Goal: Information Seeking & Learning: Learn about a topic

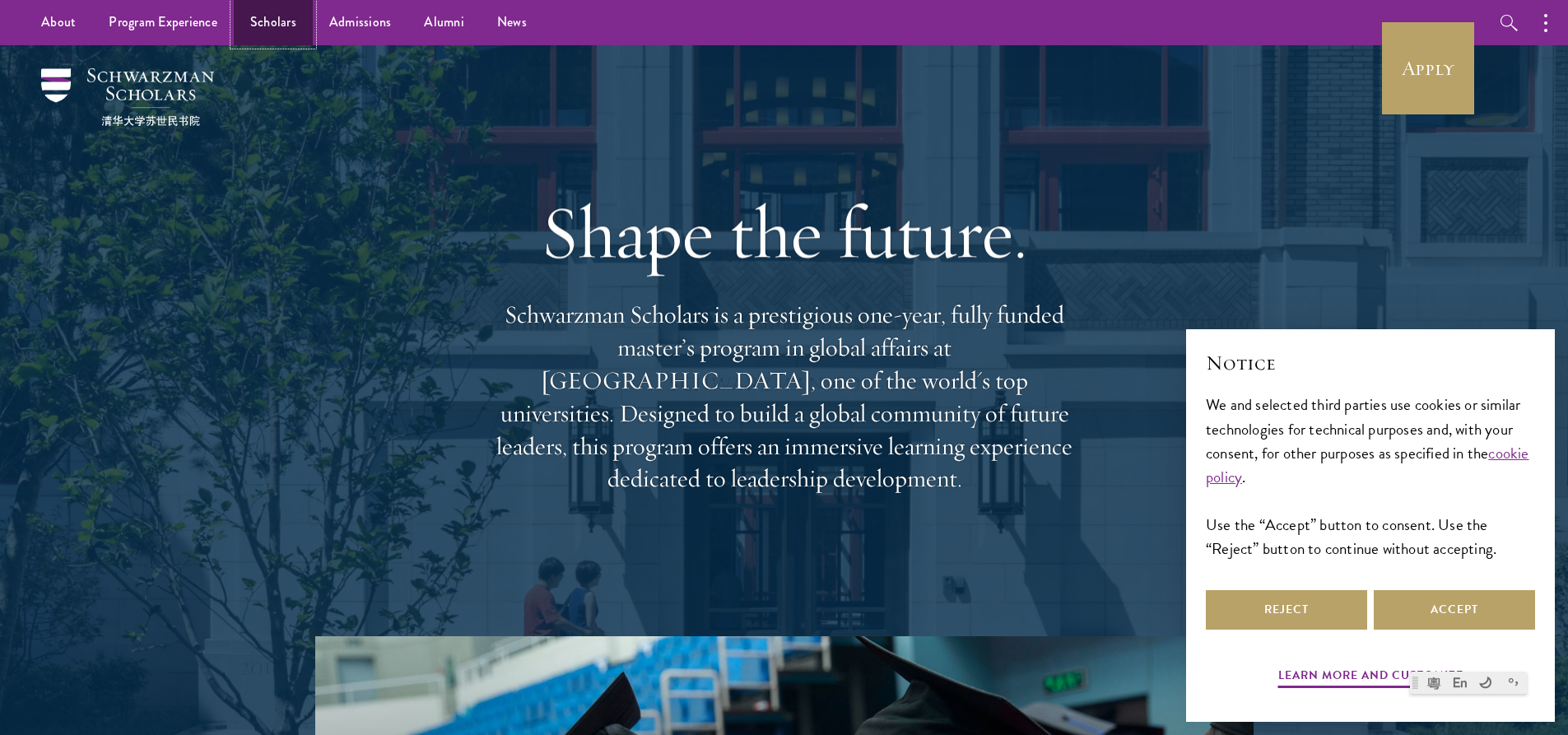
click at [266, 23] on link "Scholars" at bounding box center [273, 22] width 79 height 45
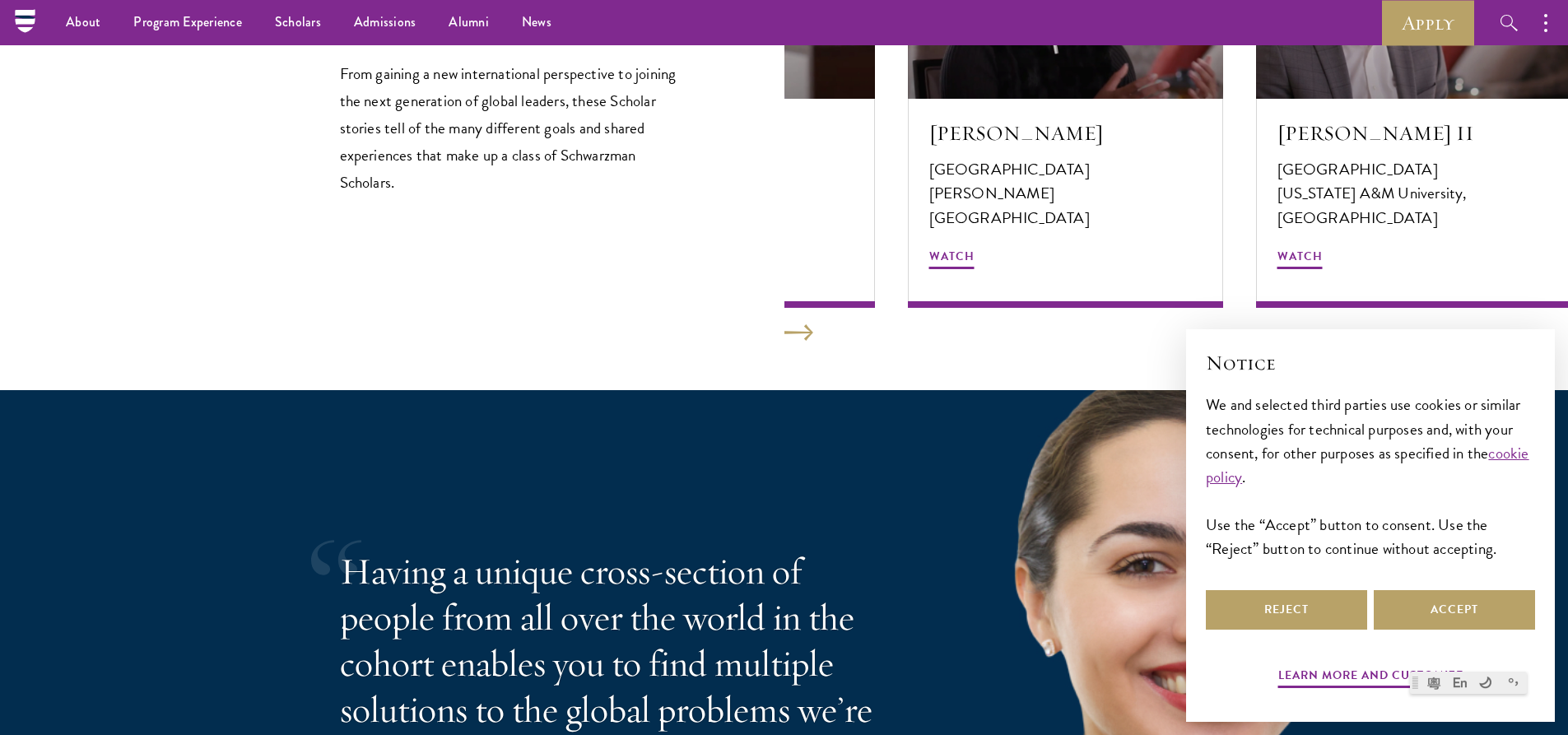
scroll to position [2882, 0]
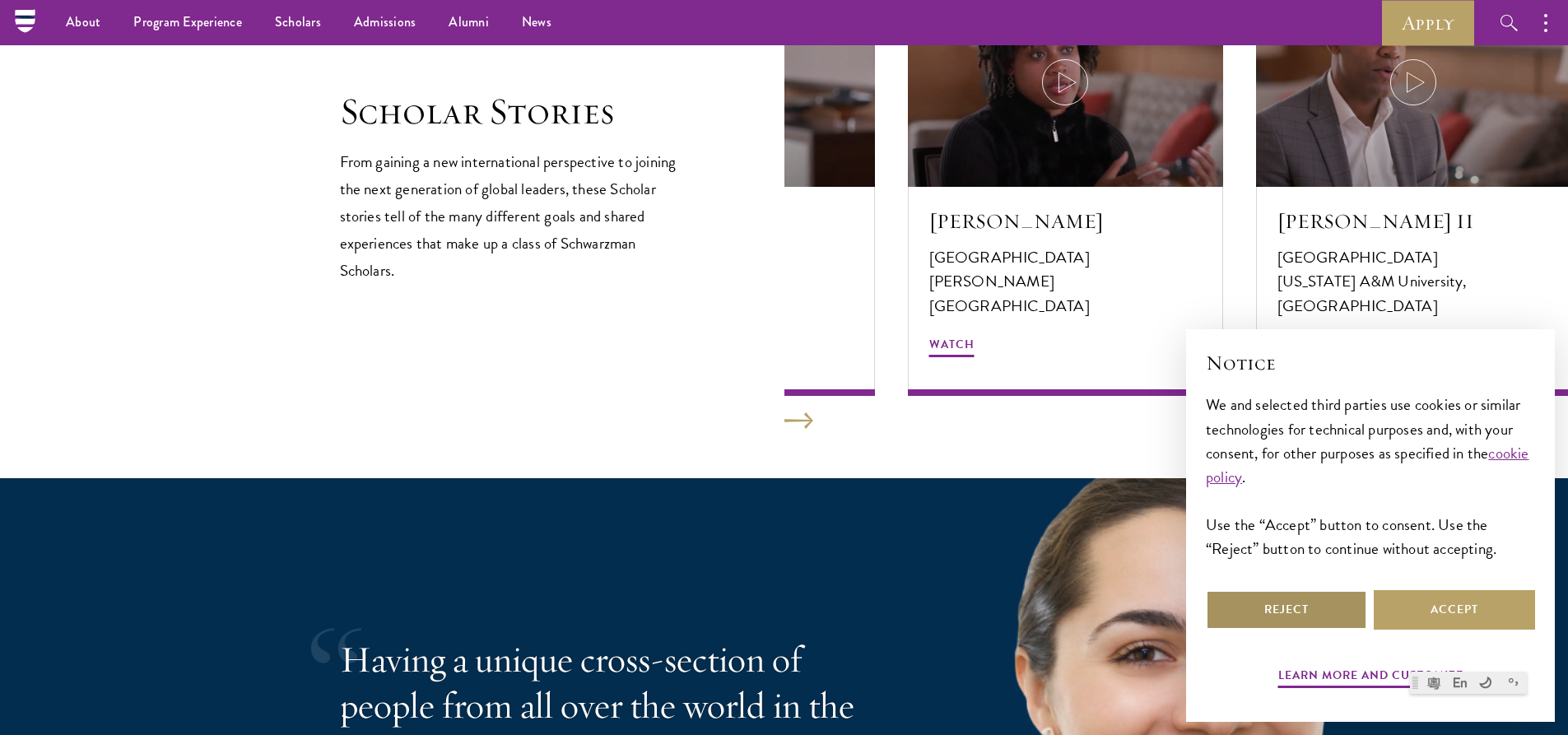
drag, startPoint x: 1307, startPoint y: 612, endPoint x: 977, endPoint y: 524, distance: 341.5
click at [1306, 612] on button "Reject" at bounding box center [1286, 610] width 161 height 39
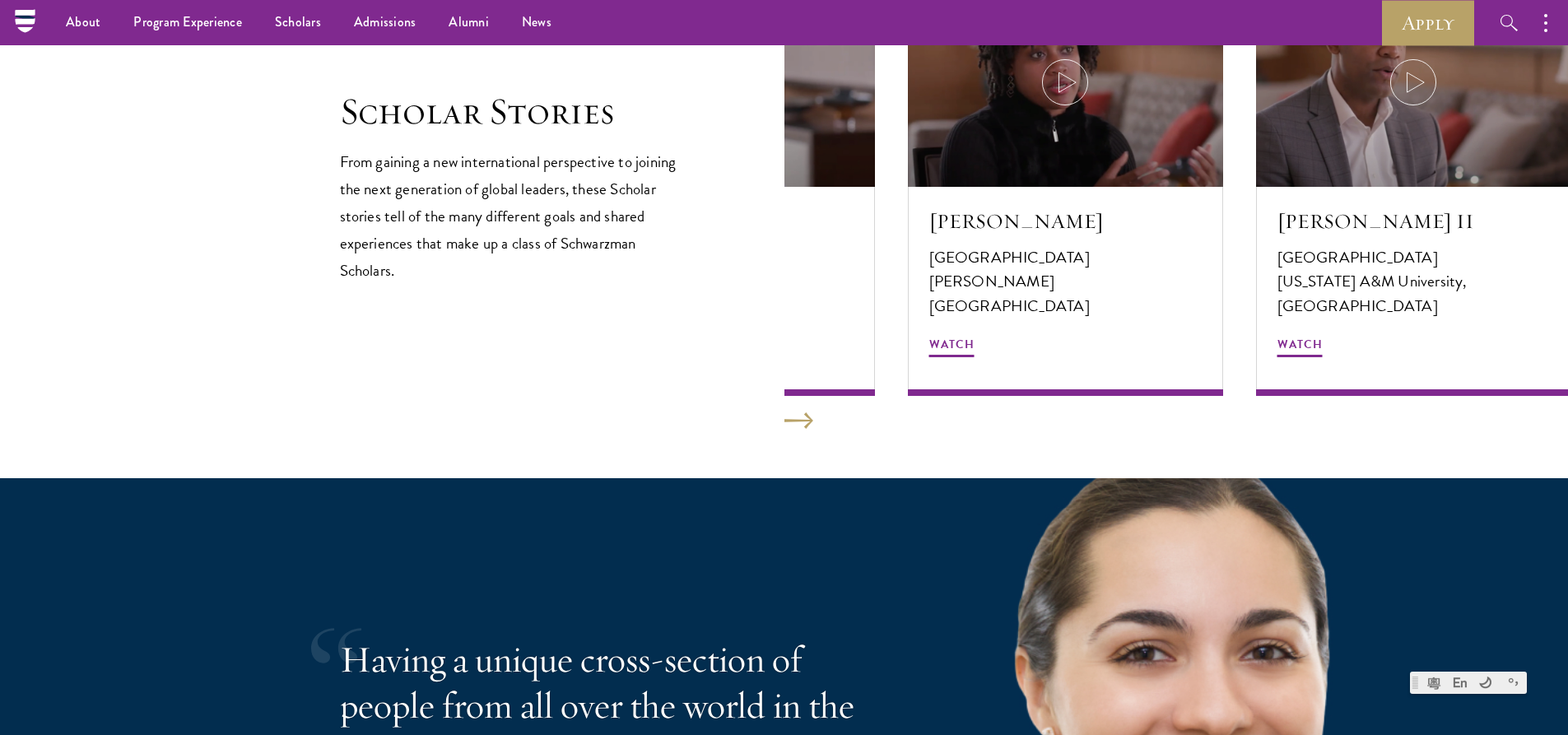
click at [808, 431] on section "Scholar Stories From gaining a new international perspective to joining the nex…" at bounding box center [784, 178] width 1568 height 600
click at [785, 416] on button at bounding box center [799, 420] width 29 height 16
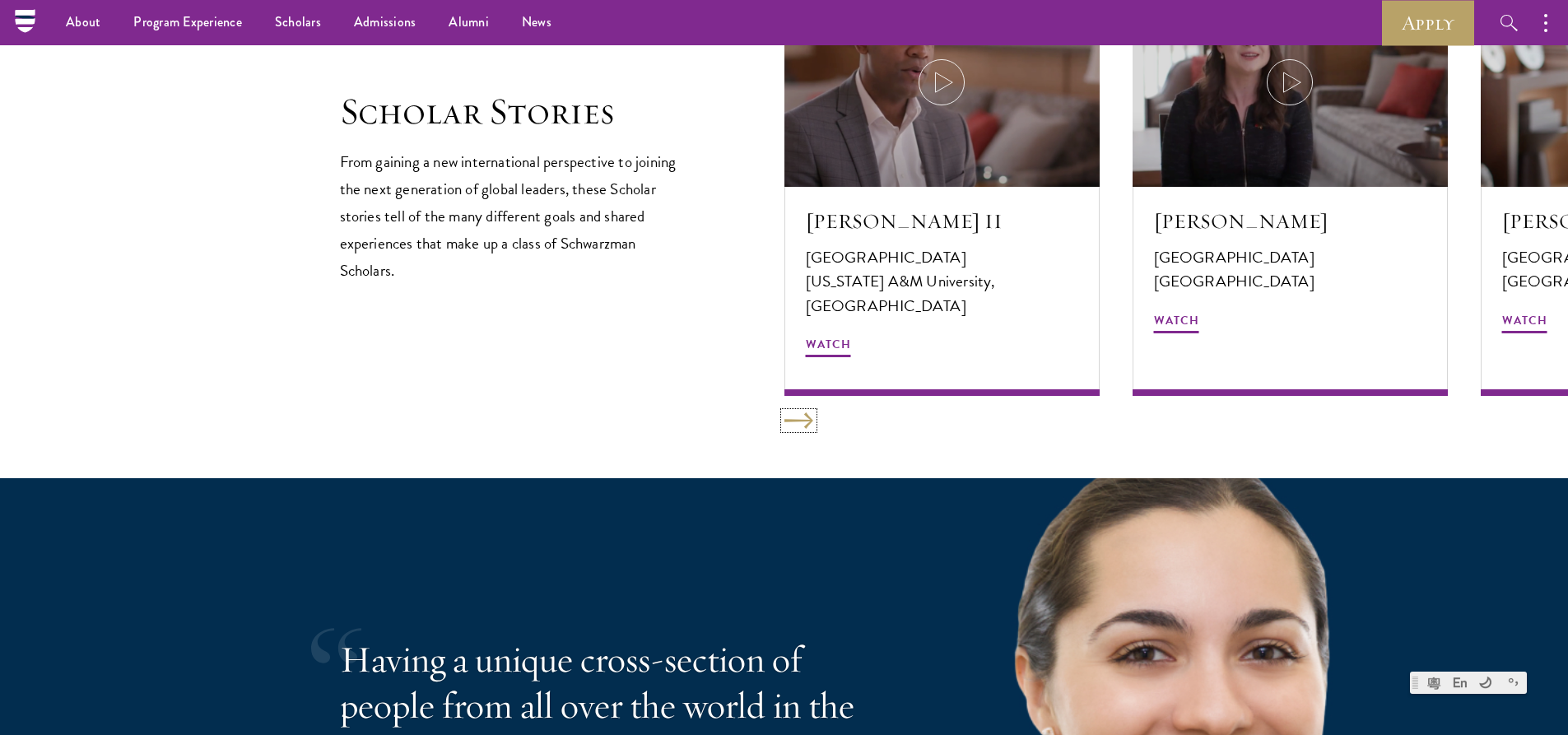
click at [785, 416] on button at bounding box center [799, 420] width 29 height 16
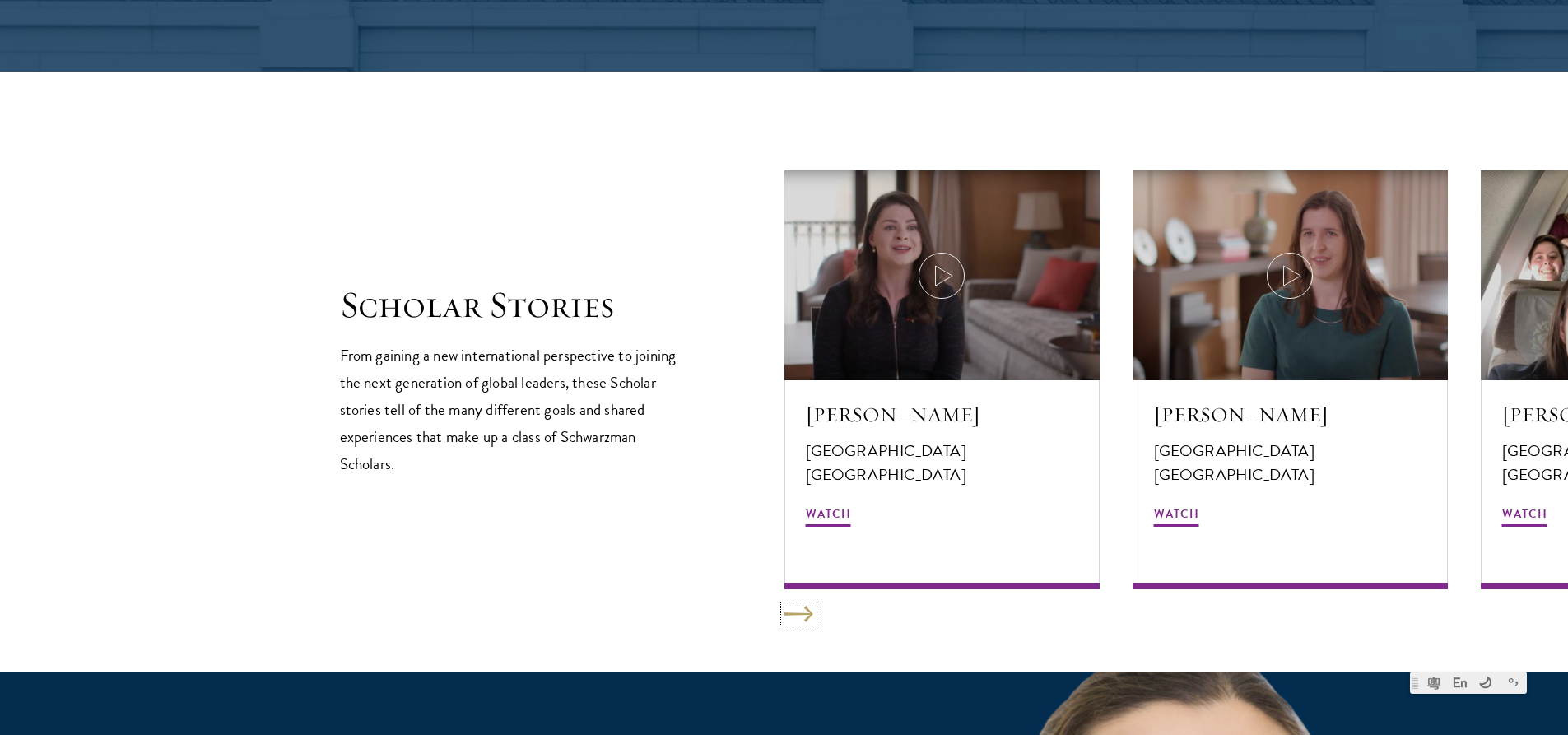
scroll to position [2718, 0]
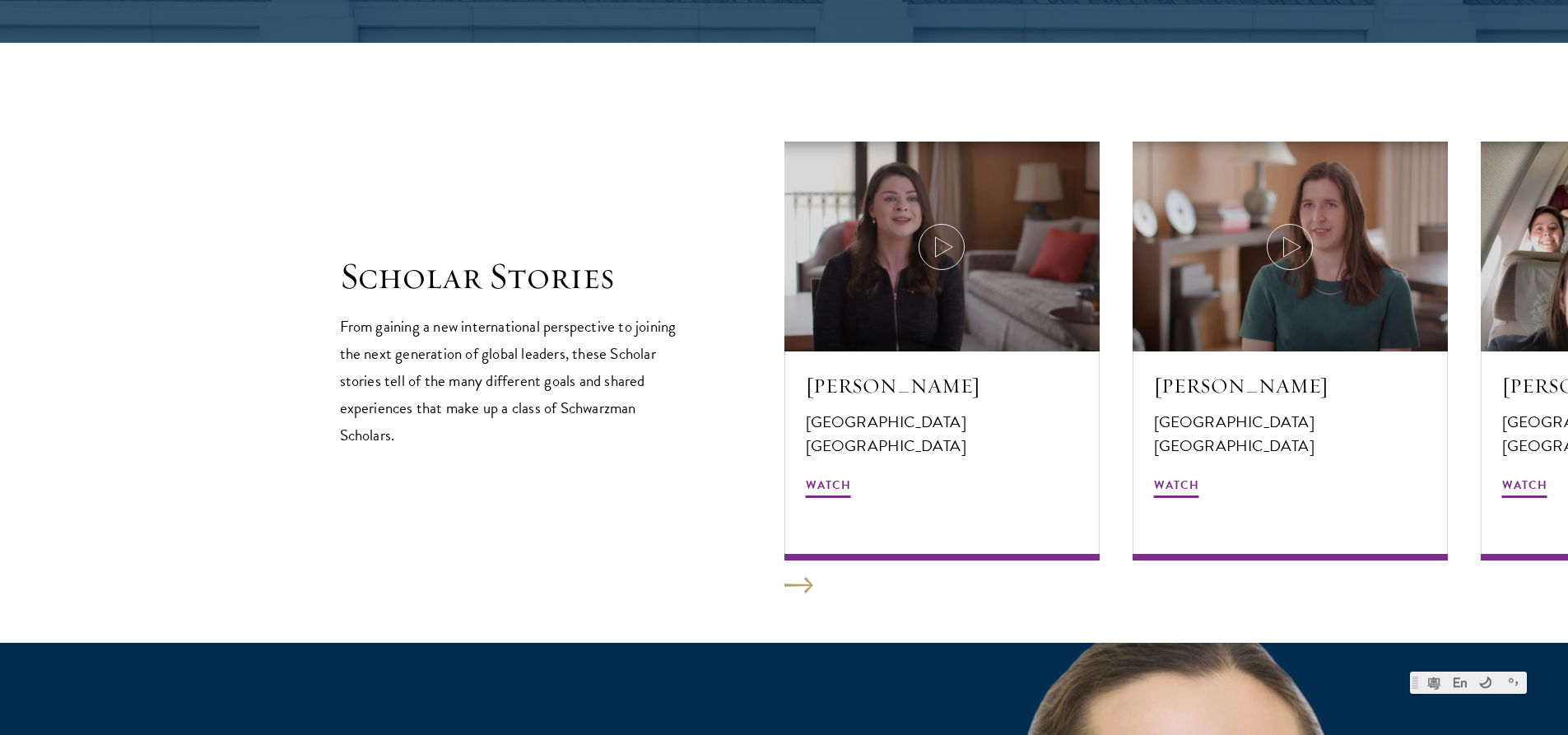
click at [781, 577] on section "Scholar Stories From gaining a new international perspective to joining the nex…" at bounding box center [784, 342] width 1568 height 600
click at [795, 587] on button at bounding box center [799, 584] width 29 height 16
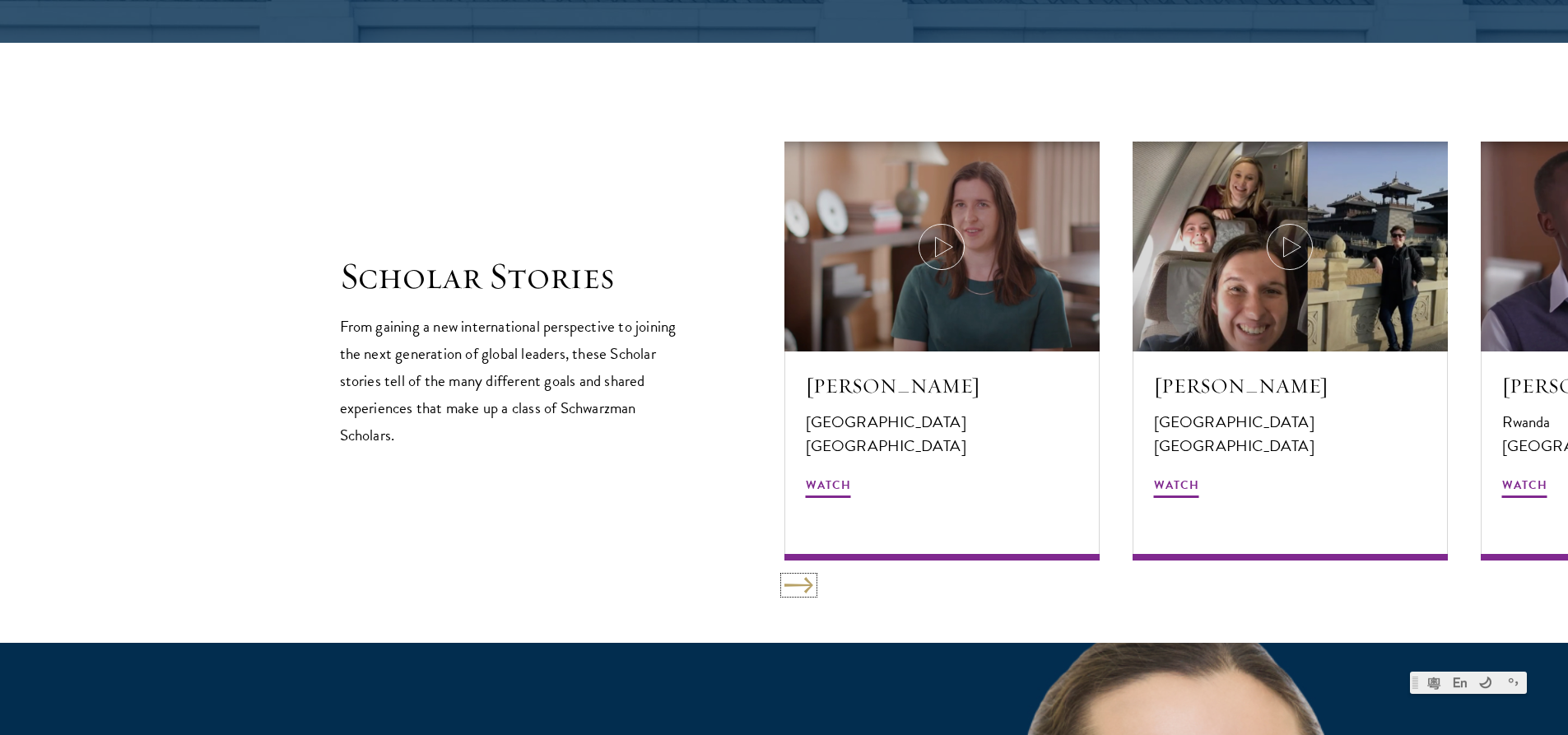
click at [799, 583] on button at bounding box center [799, 584] width 29 height 16
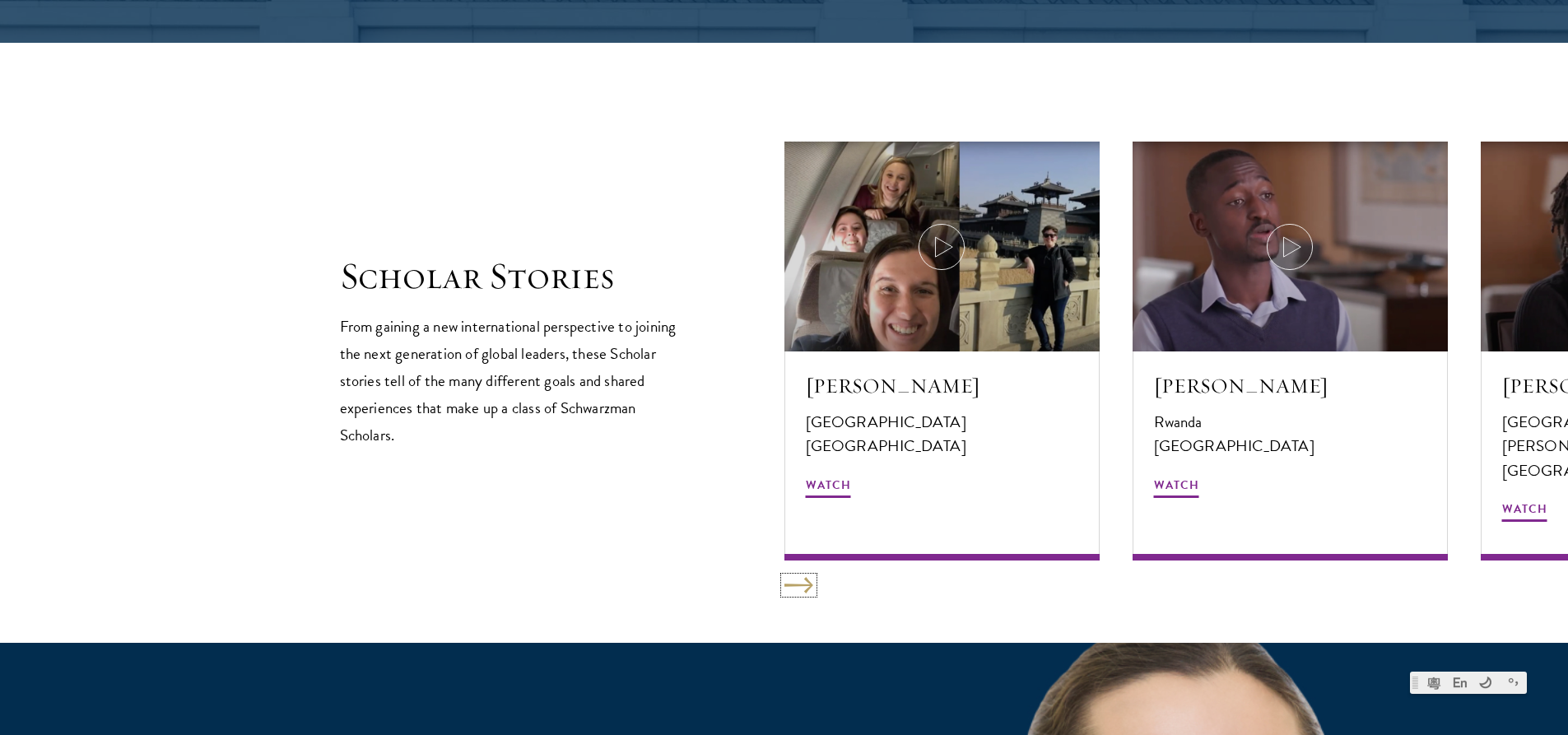
click at [799, 583] on button at bounding box center [799, 584] width 29 height 16
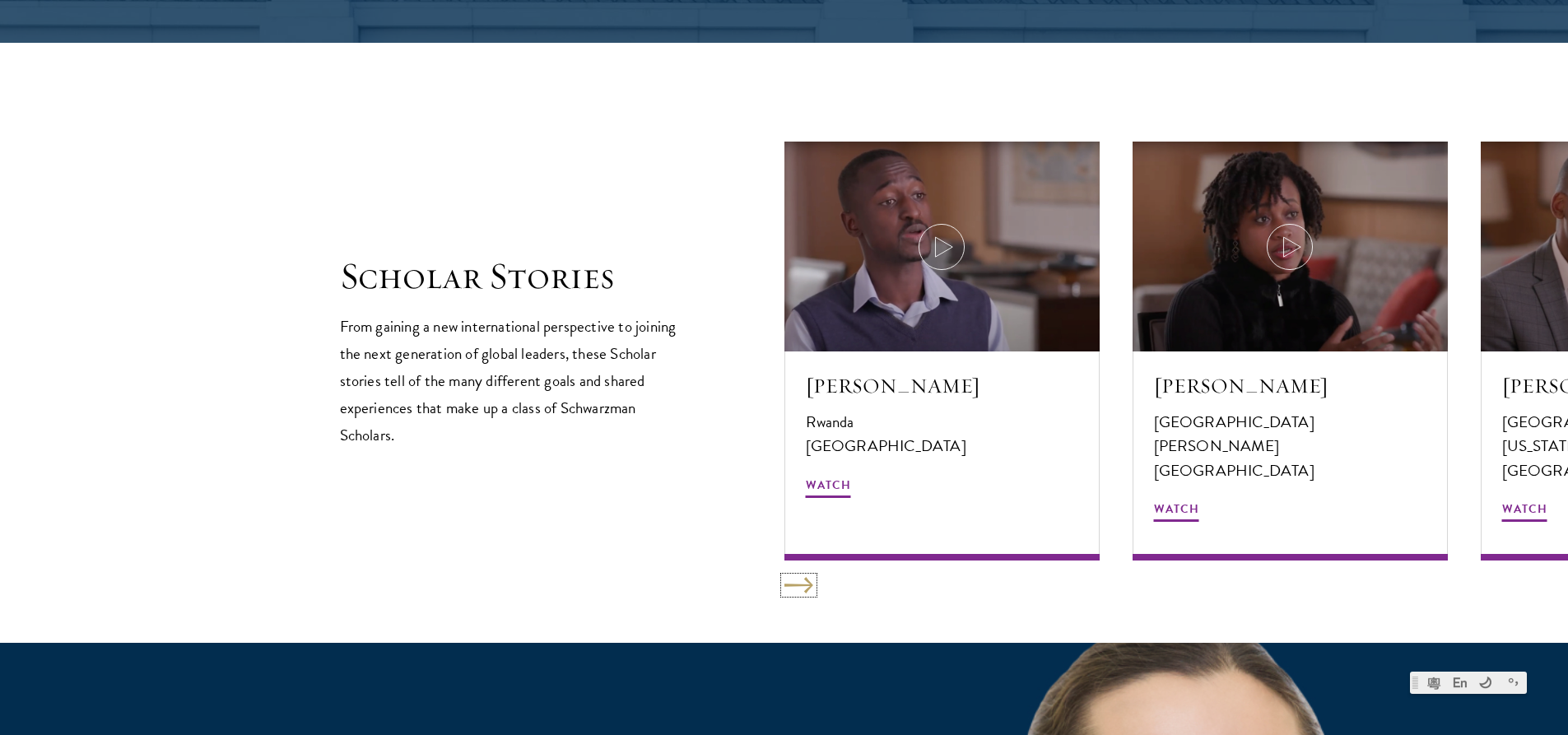
click at [799, 583] on button at bounding box center [799, 584] width 29 height 16
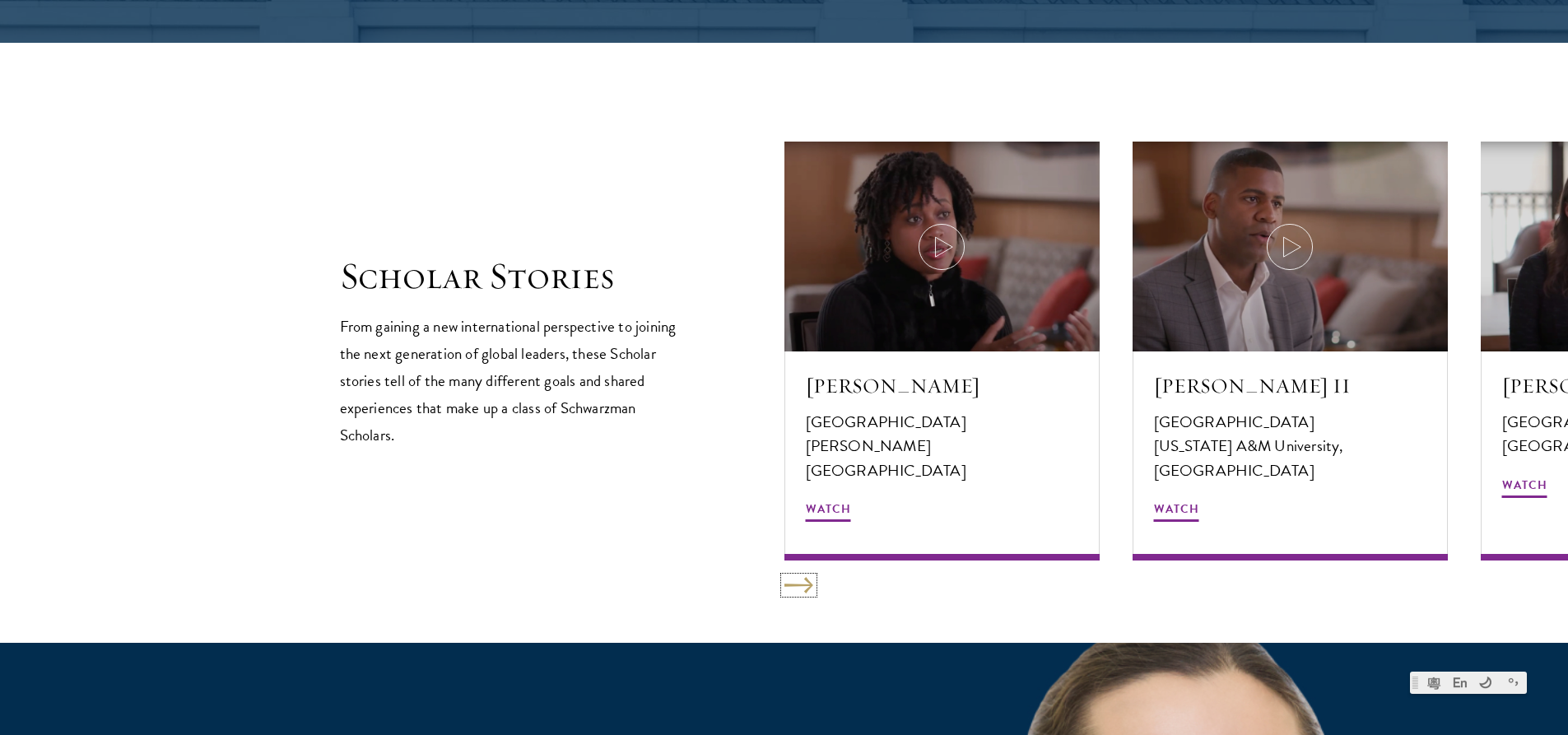
click at [799, 583] on button at bounding box center [799, 584] width 29 height 16
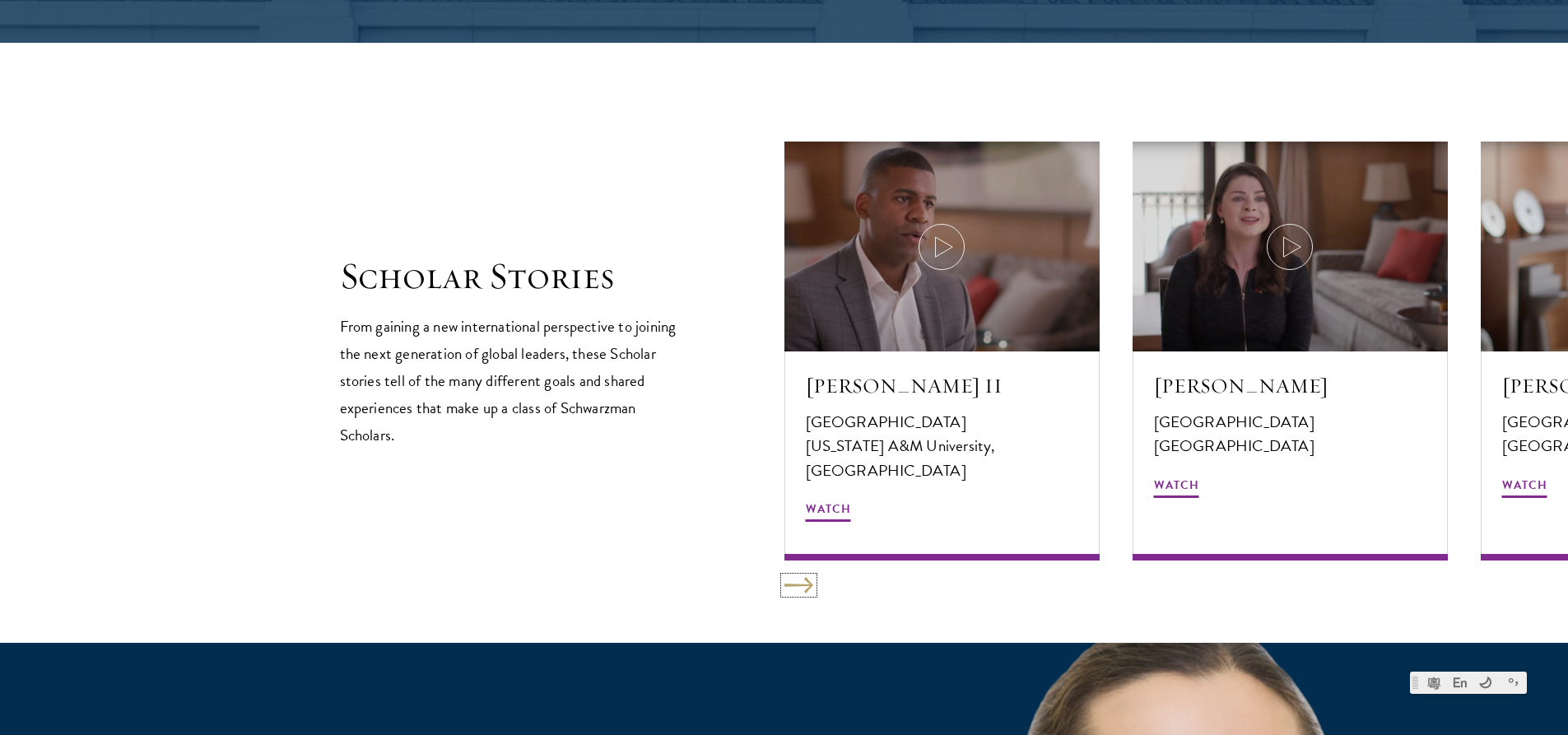
click at [799, 583] on button at bounding box center [799, 584] width 29 height 16
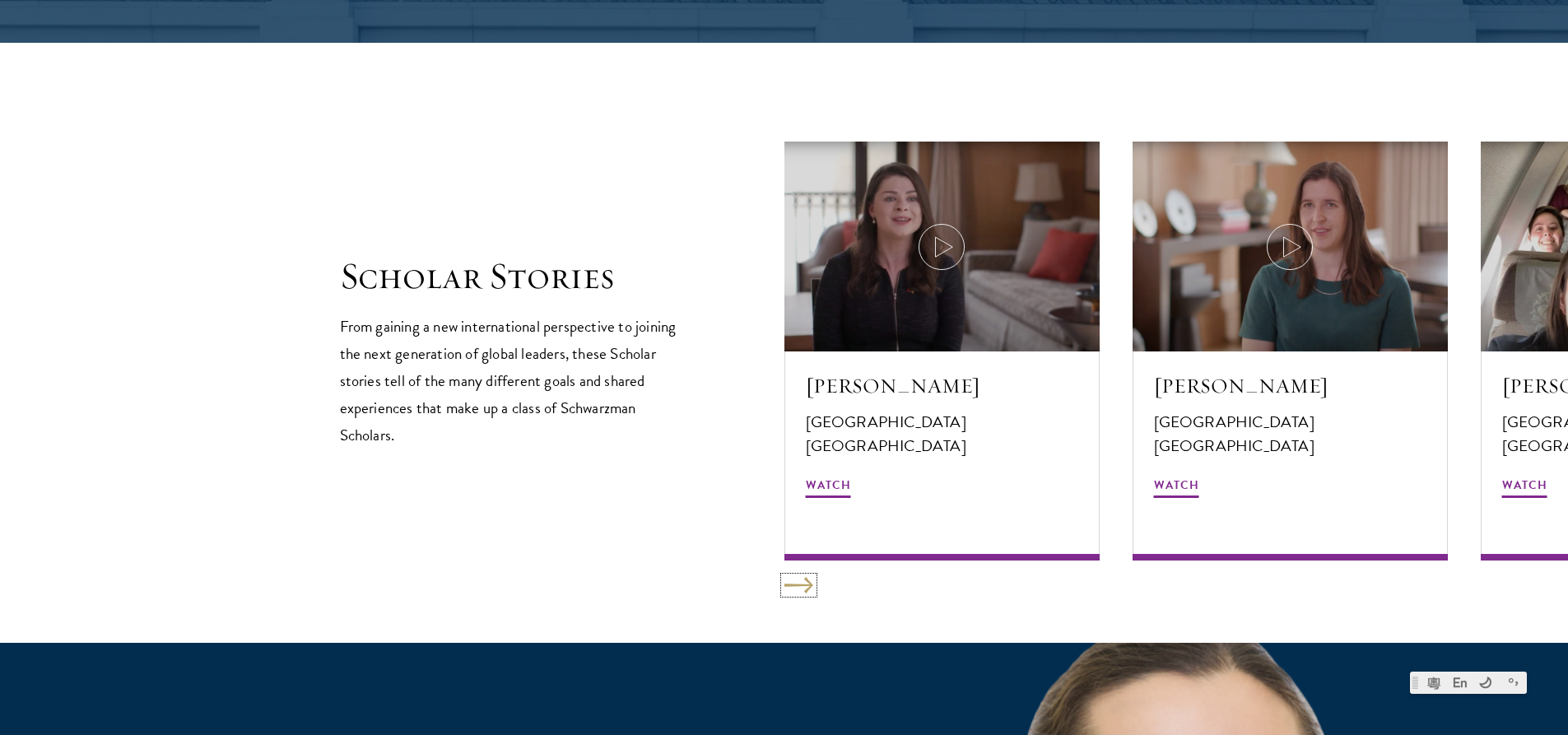
click at [799, 583] on button at bounding box center [799, 584] width 29 height 16
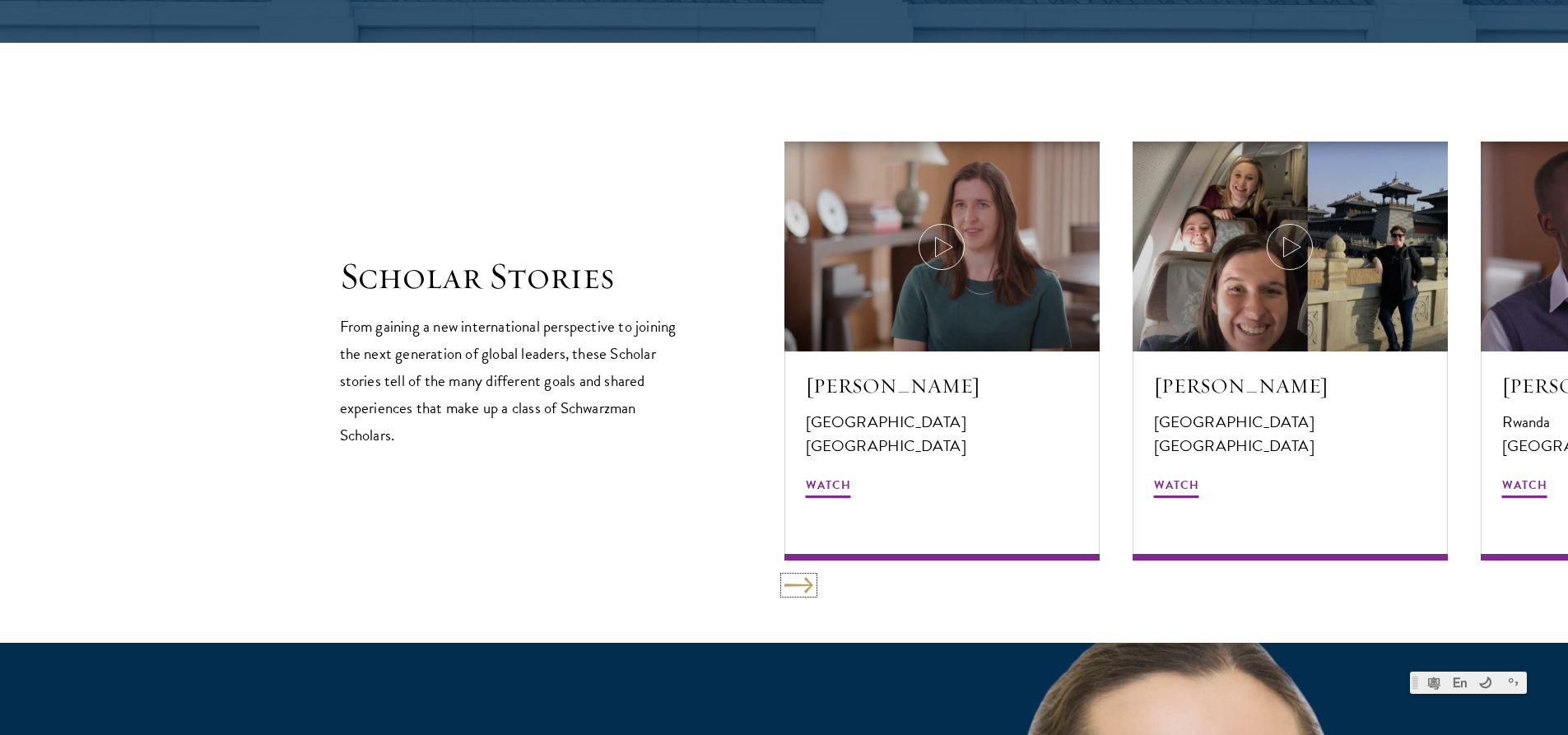
click at [799, 583] on button at bounding box center [799, 584] width 29 height 16
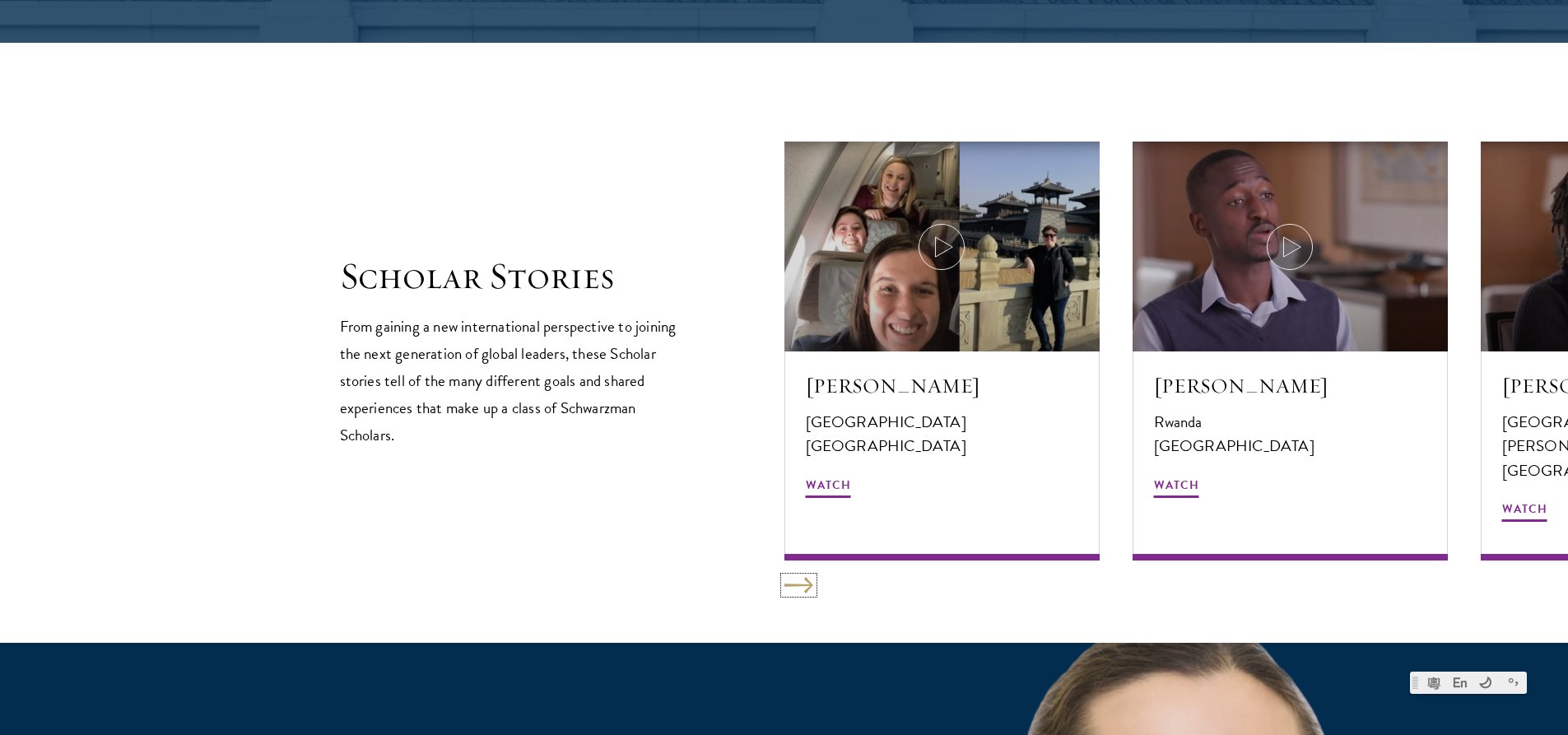
click at [799, 583] on button at bounding box center [799, 584] width 29 height 16
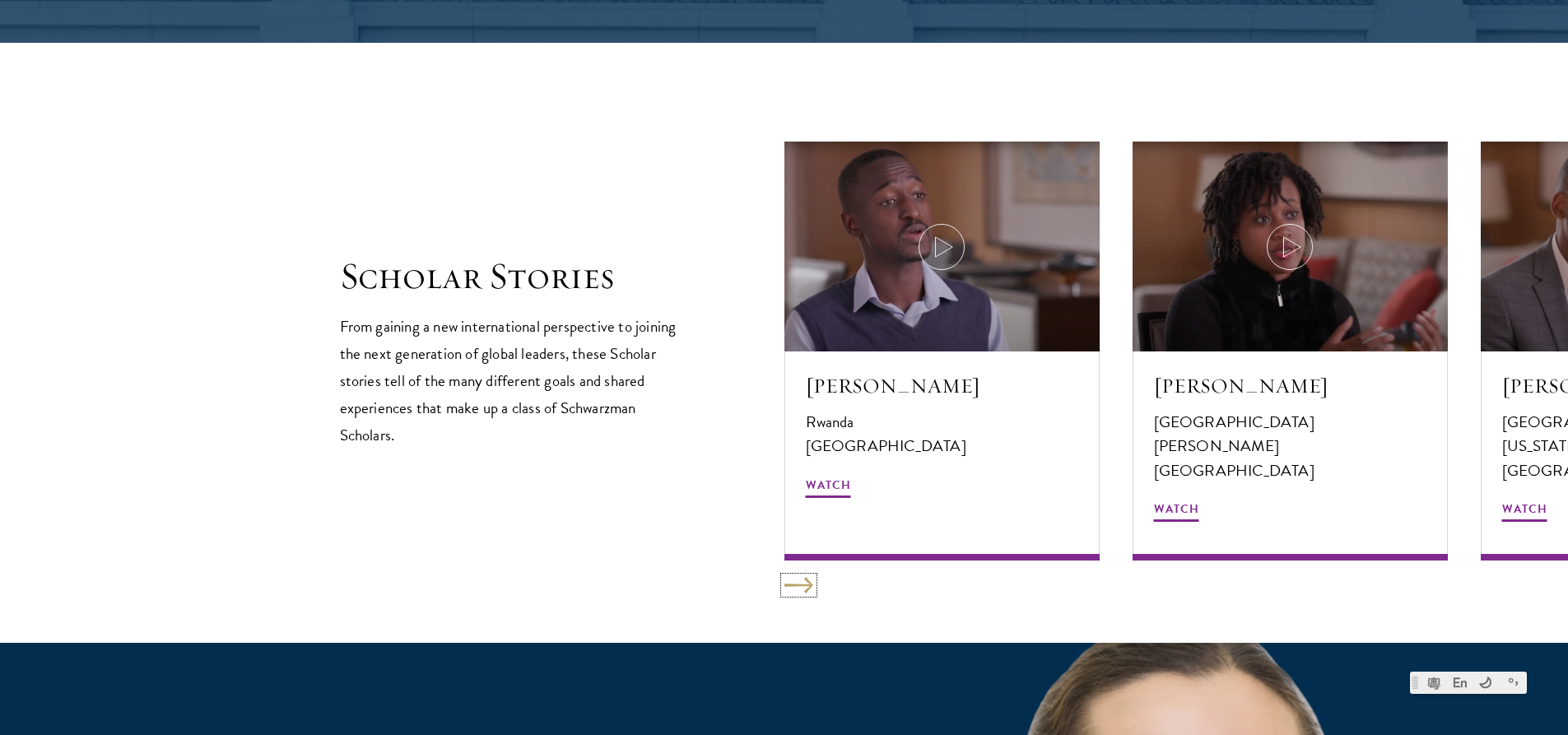
click at [799, 583] on button at bounding box center [799, 584] width 29 height 16
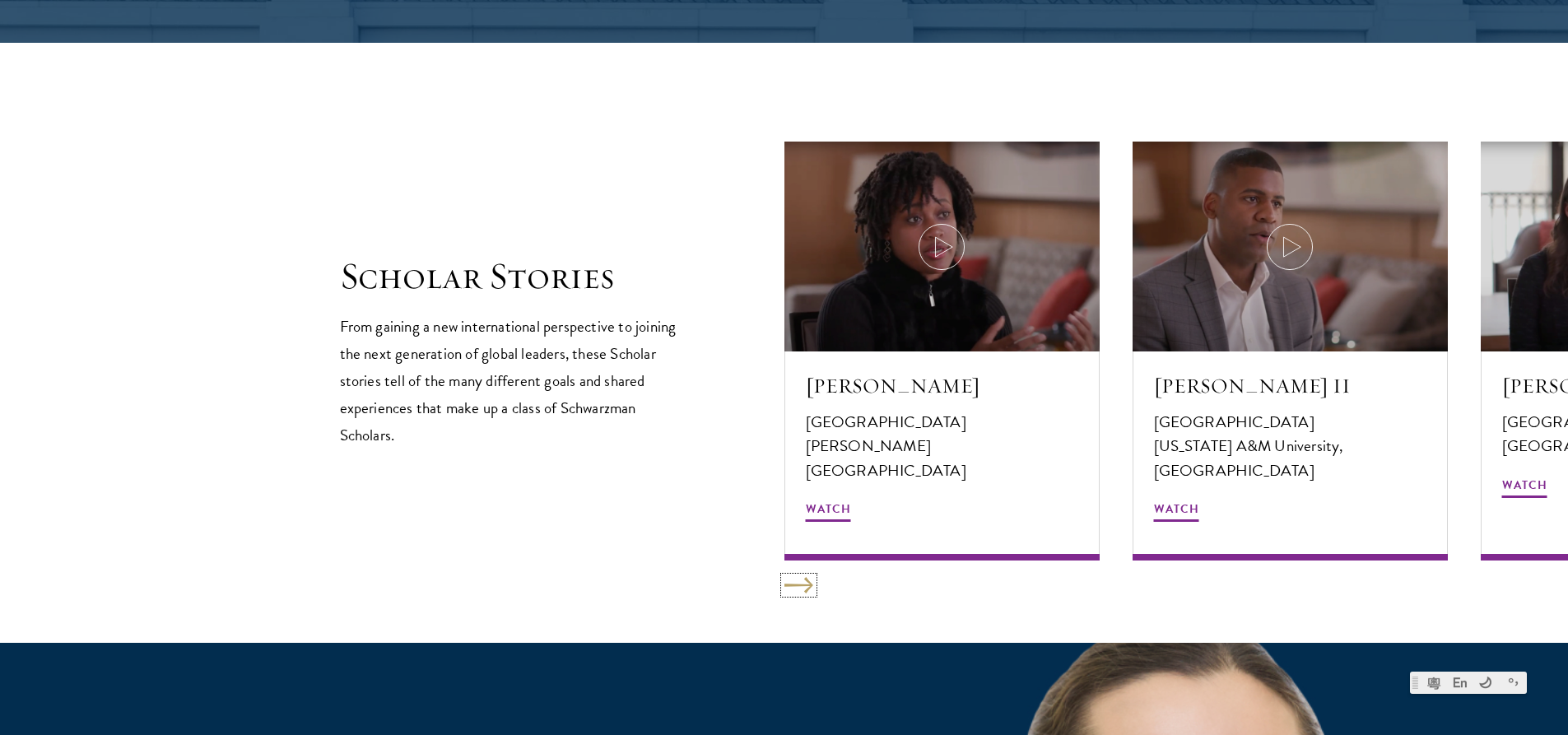
click at [799, 583] on button at bounding box center [799, 584] width 29 height 16
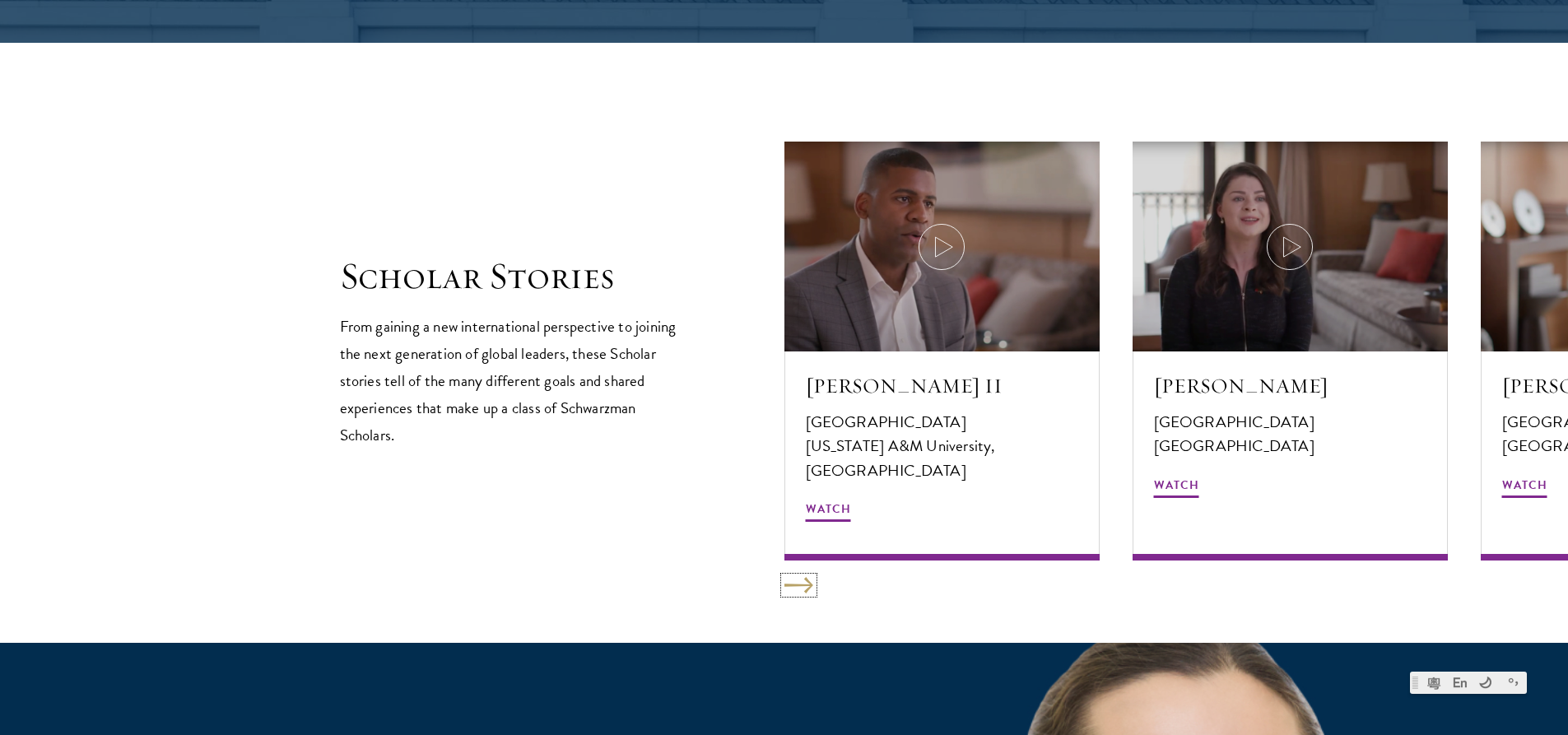
click at [799, 583] on button at bounding box center [799, 584] width 29 height 16
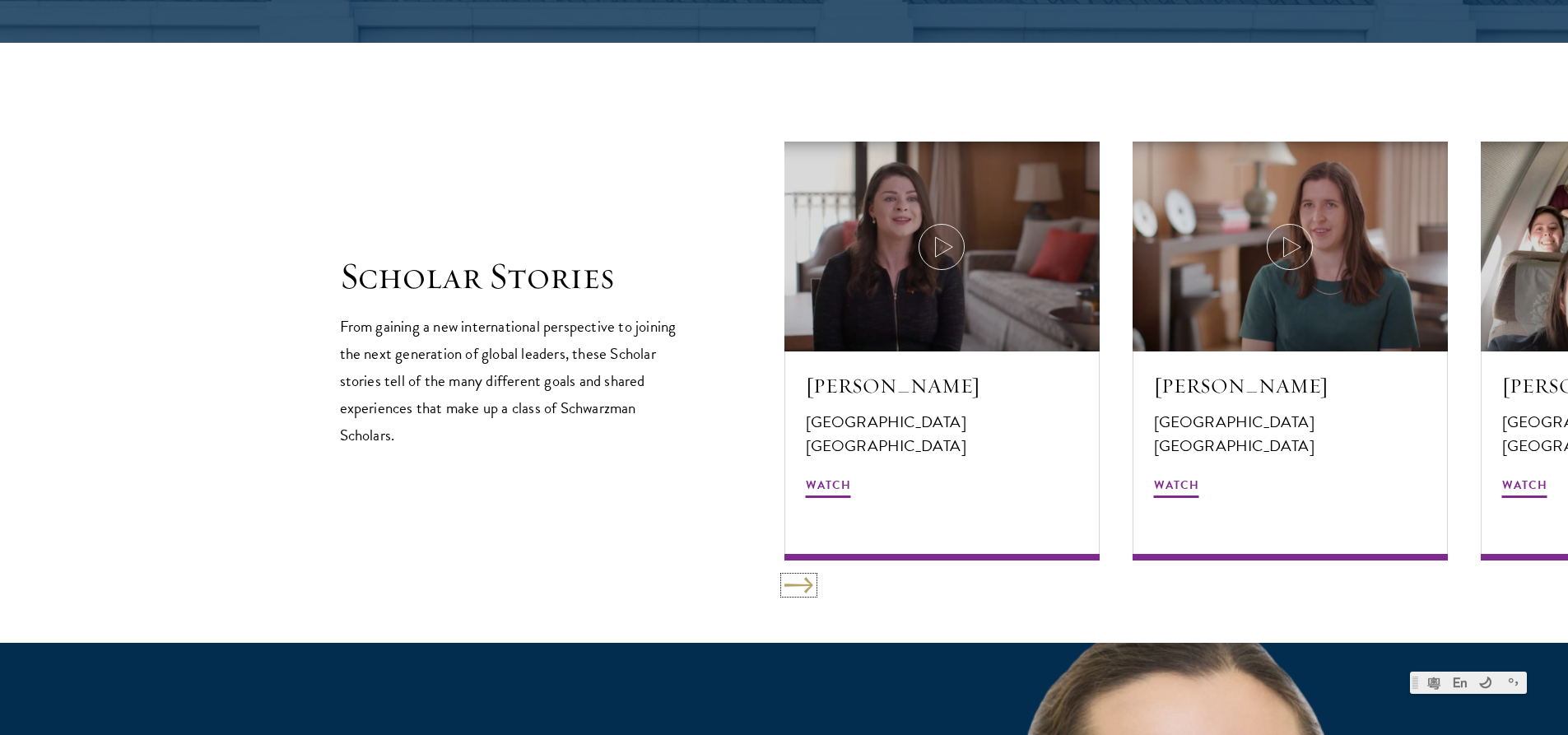
click at [799, 583] on button at bounding box center [799, 584] width 29 height 16
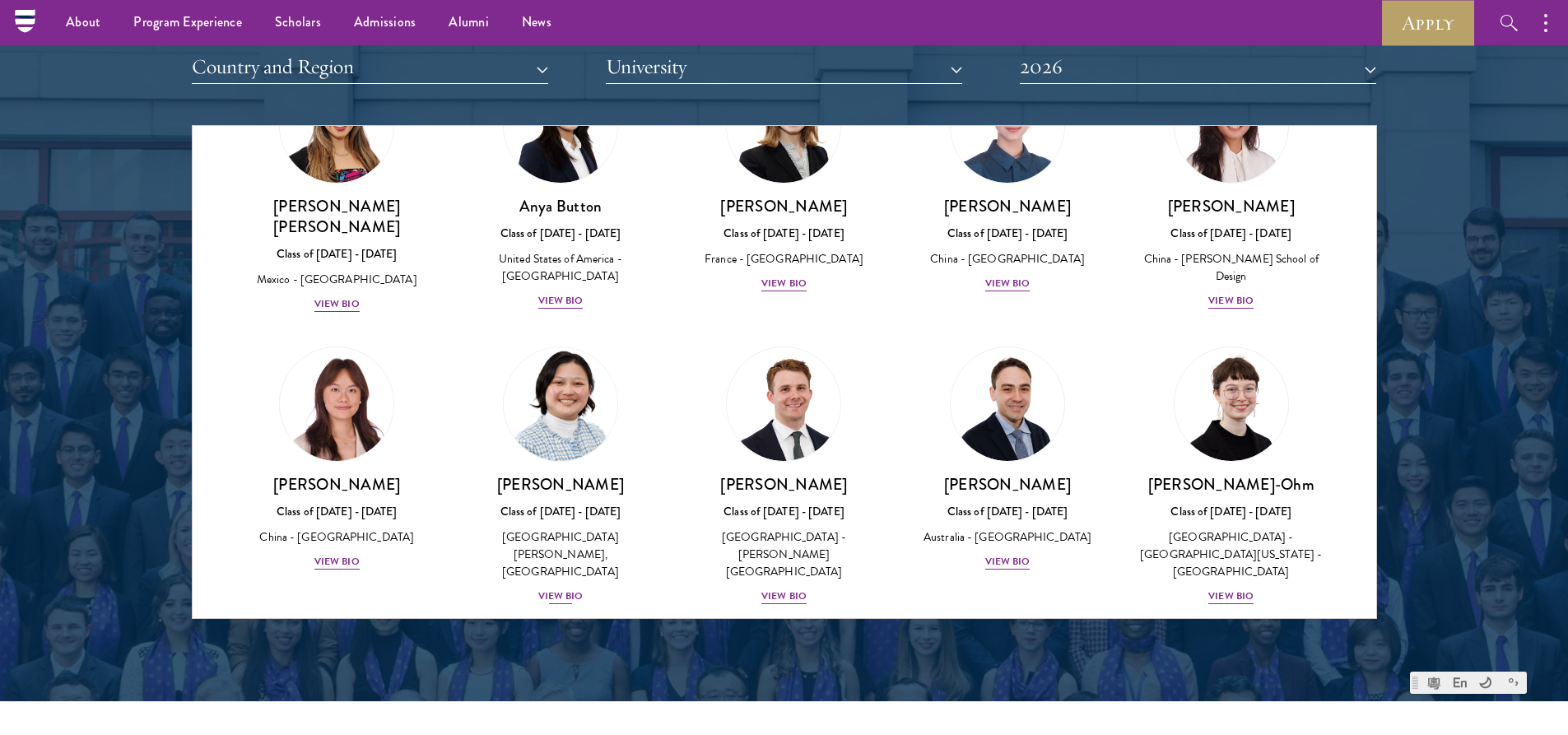
scroll to position [987, 0]
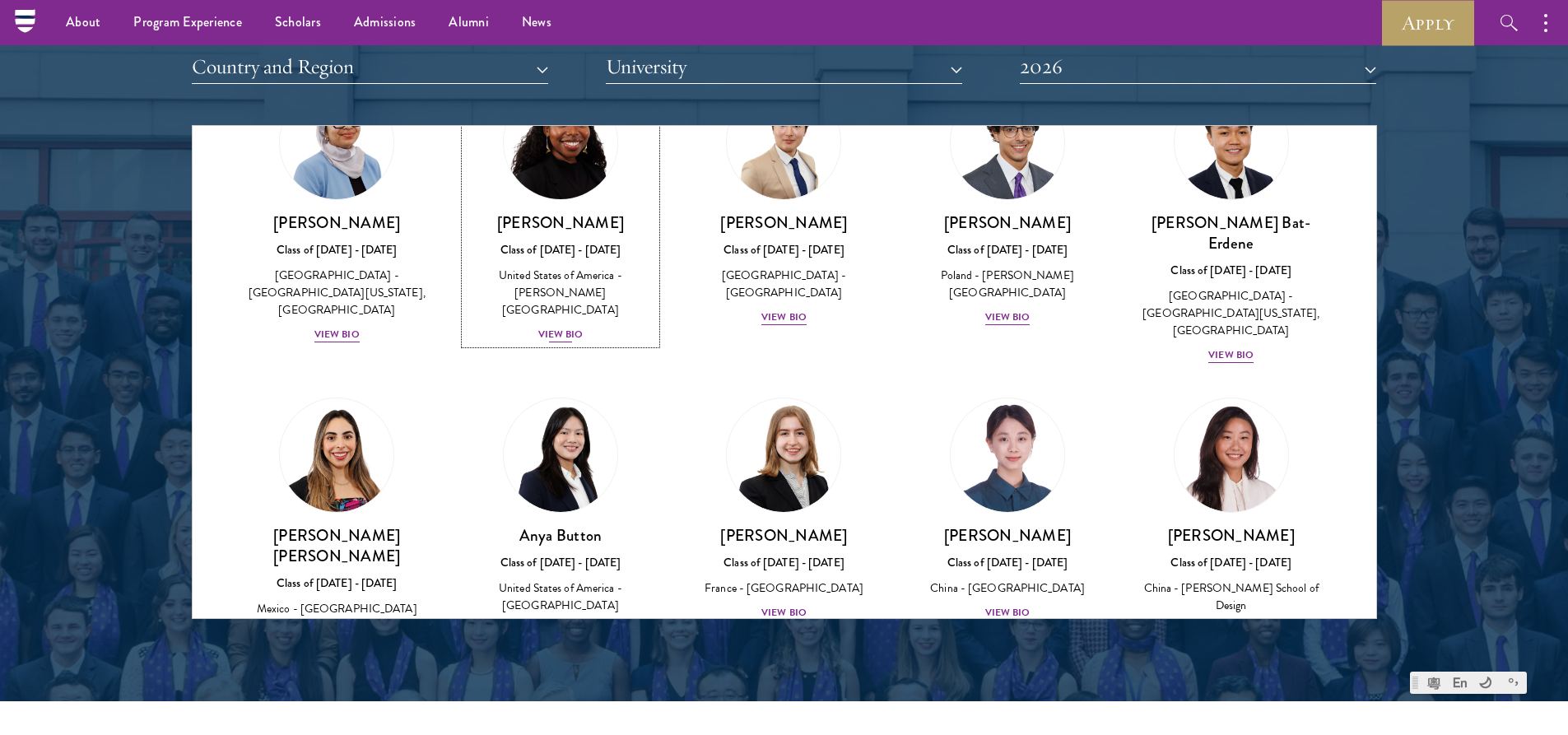
click at [548, 302] on div "Cowiya Arouna Class of 2025 - 2026 United States of America - Smith College Vie…" at bounding box center [561, 278] width 191 height 132
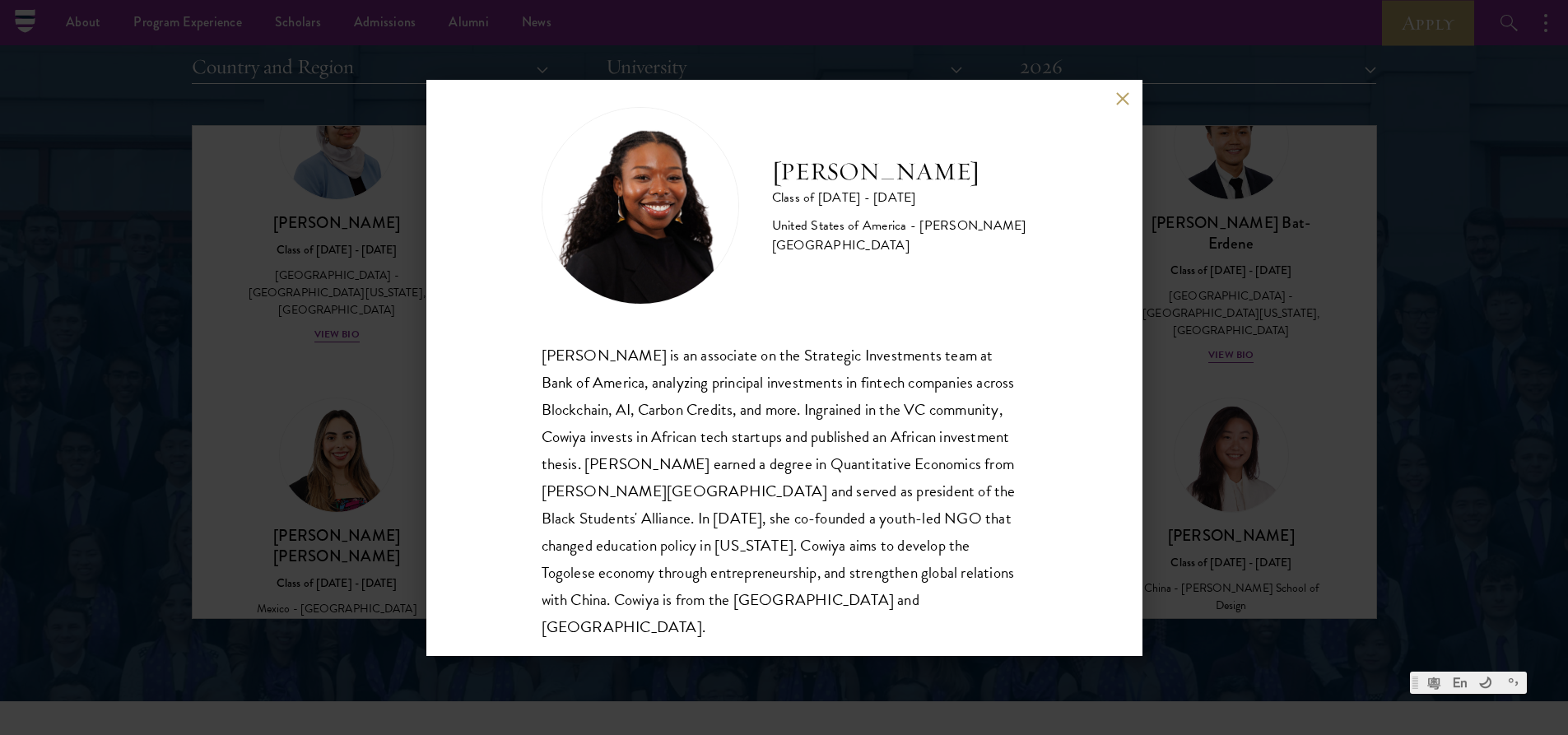
scroll to position [29, 0]
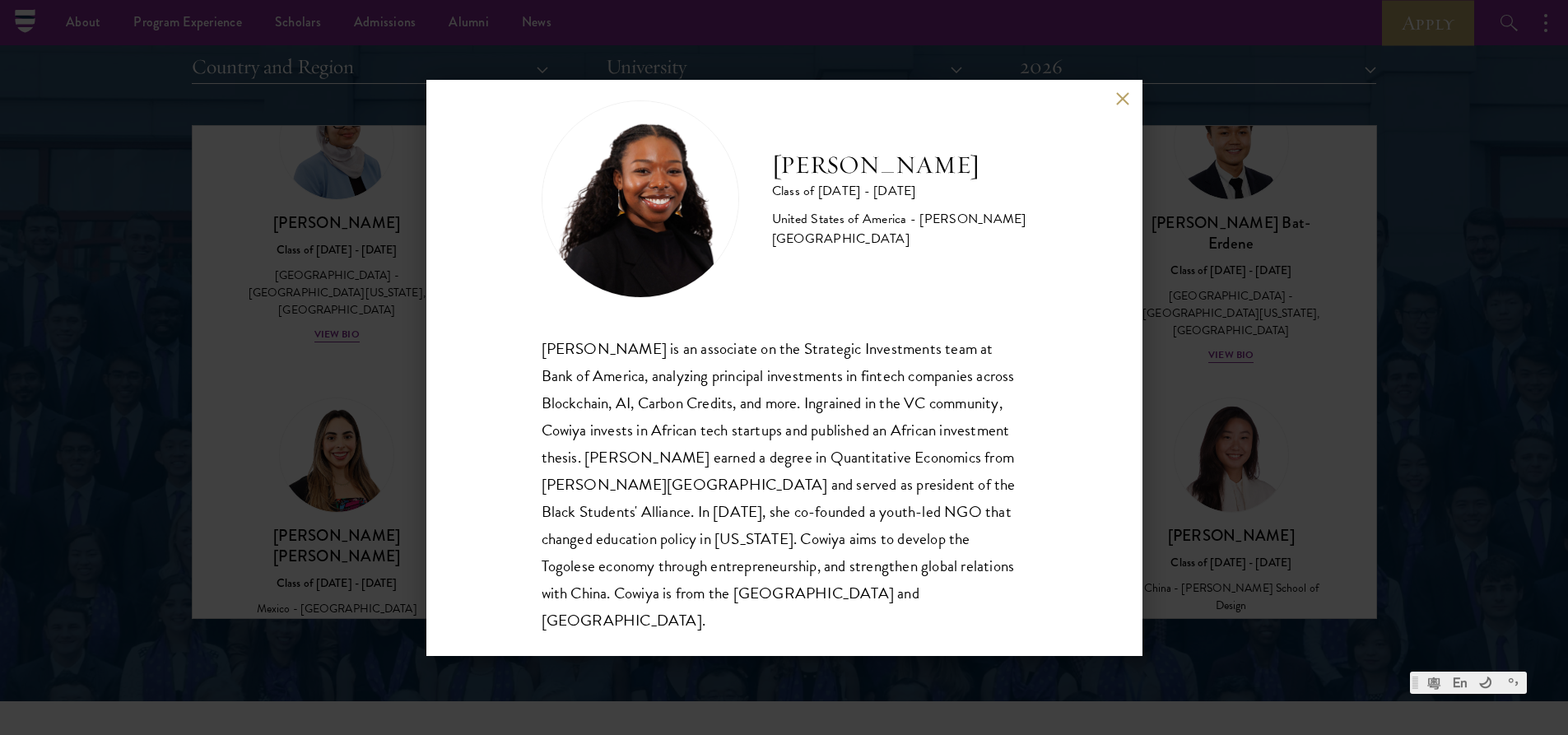
click at [1112, 99] on div "Cowiya Arouna Class of 2025 - 2026 United States of America - Smith College Cow…" at bounding box center [784, 368] width 716 height 576
click at [1112, 96] on div "Cowiya Arouna Class of 2025 - 2026 United States of America - Smith College Cow…" at bounding box center [784, 368] width 716 height 576
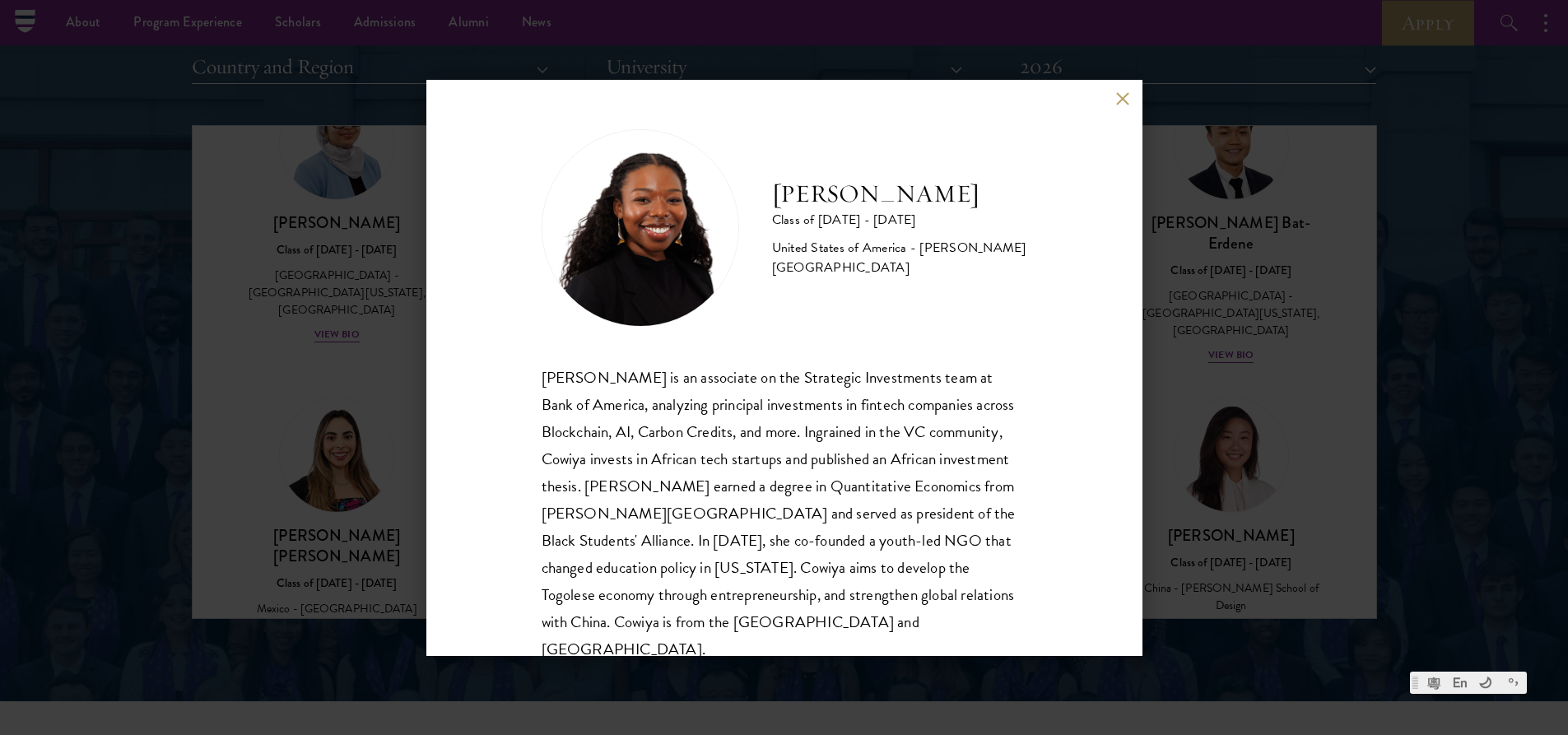
click at [1196, 462] on div "Cowiya Arouna Class of 2025 - 2026 United States of America - Smith College Cow…" at bounding box center [784, 367] width 1568 height 735
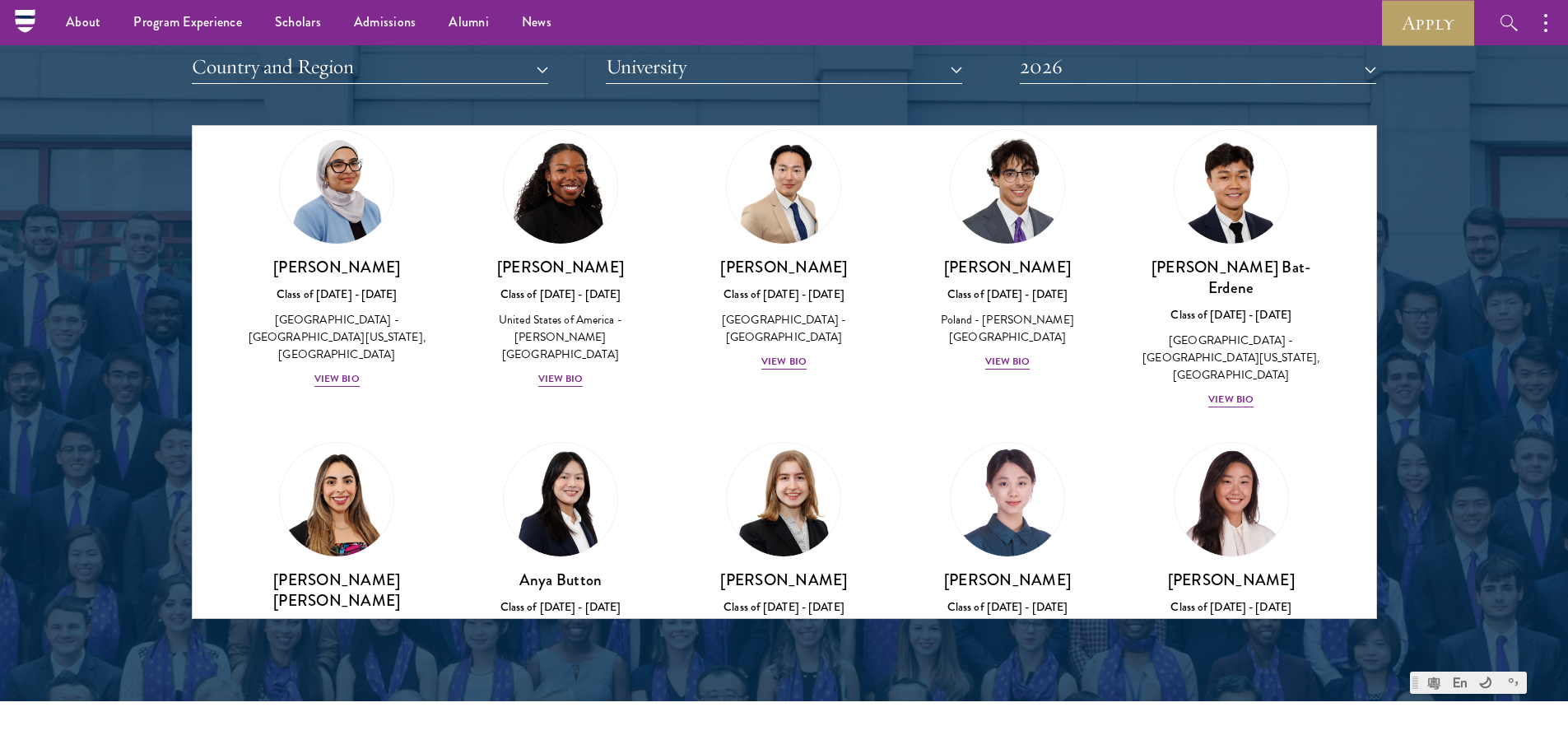
click at [1117, 106] on div "Scholar Directory Congratulations and welcome to the Schwarzman Scholars Class …" at bounding box center [784, 200] width 1185 height 836
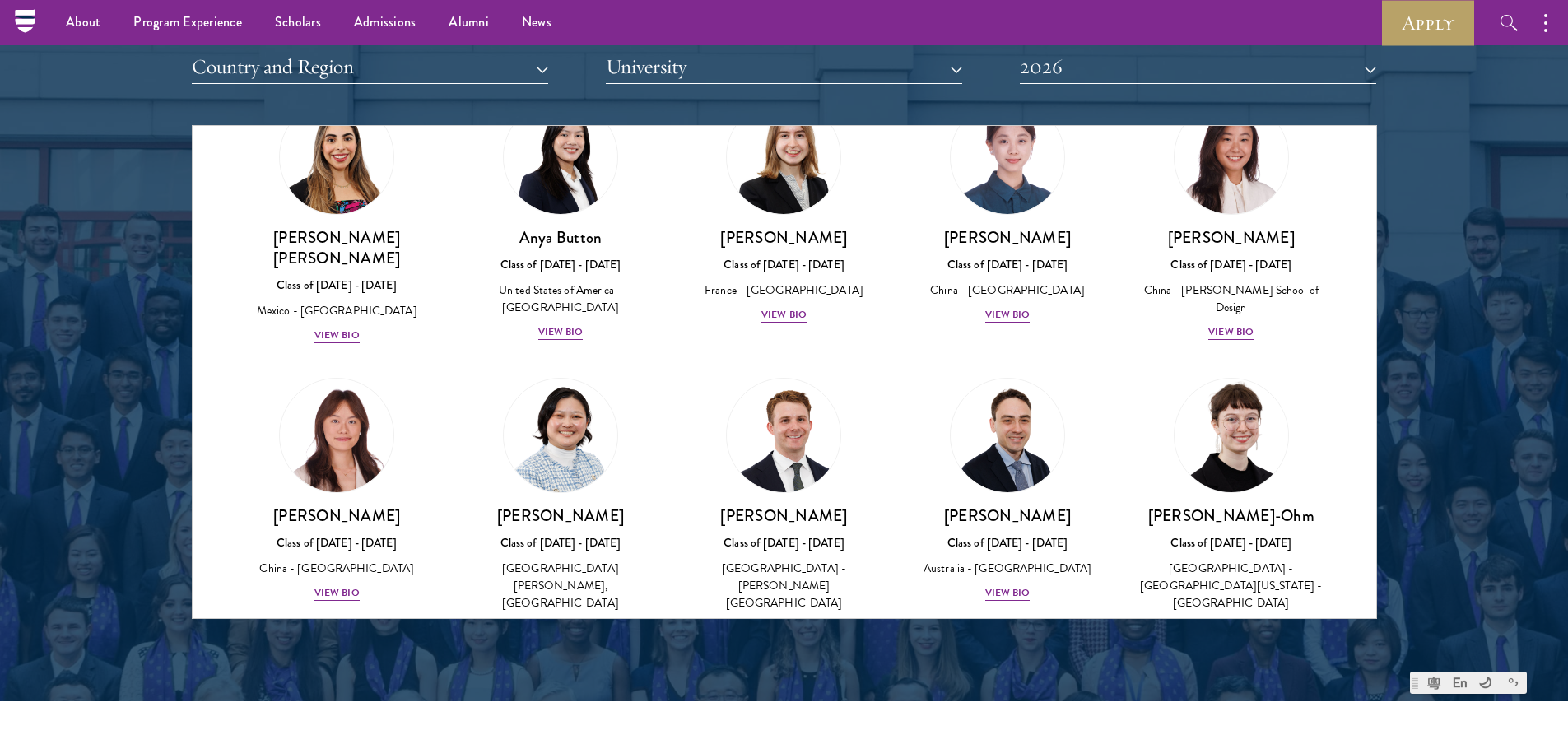
scroll to position [1190, 0]
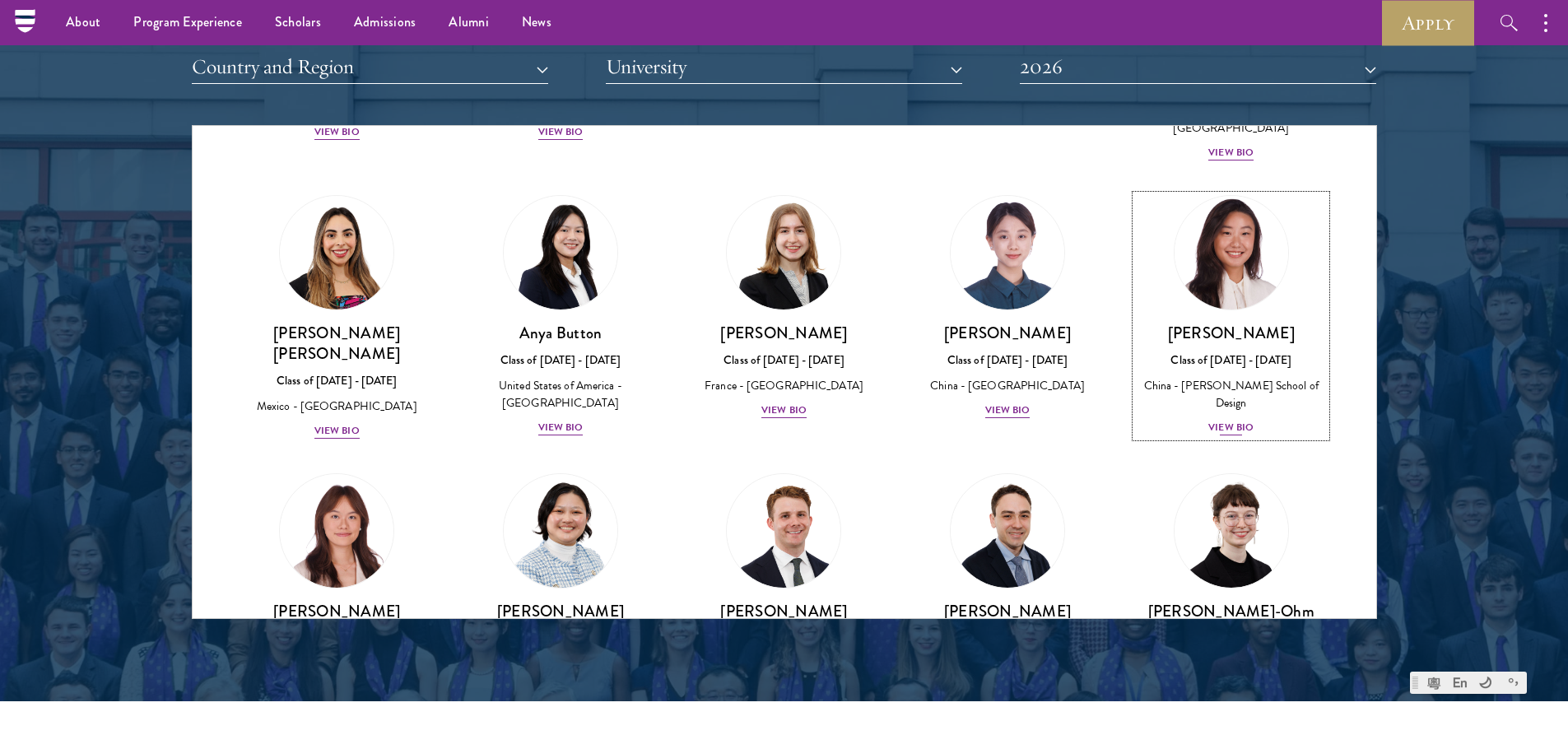
click at [1229, 420] on div "View Bio" at bounding box center [1231, 428] width 45 height 15
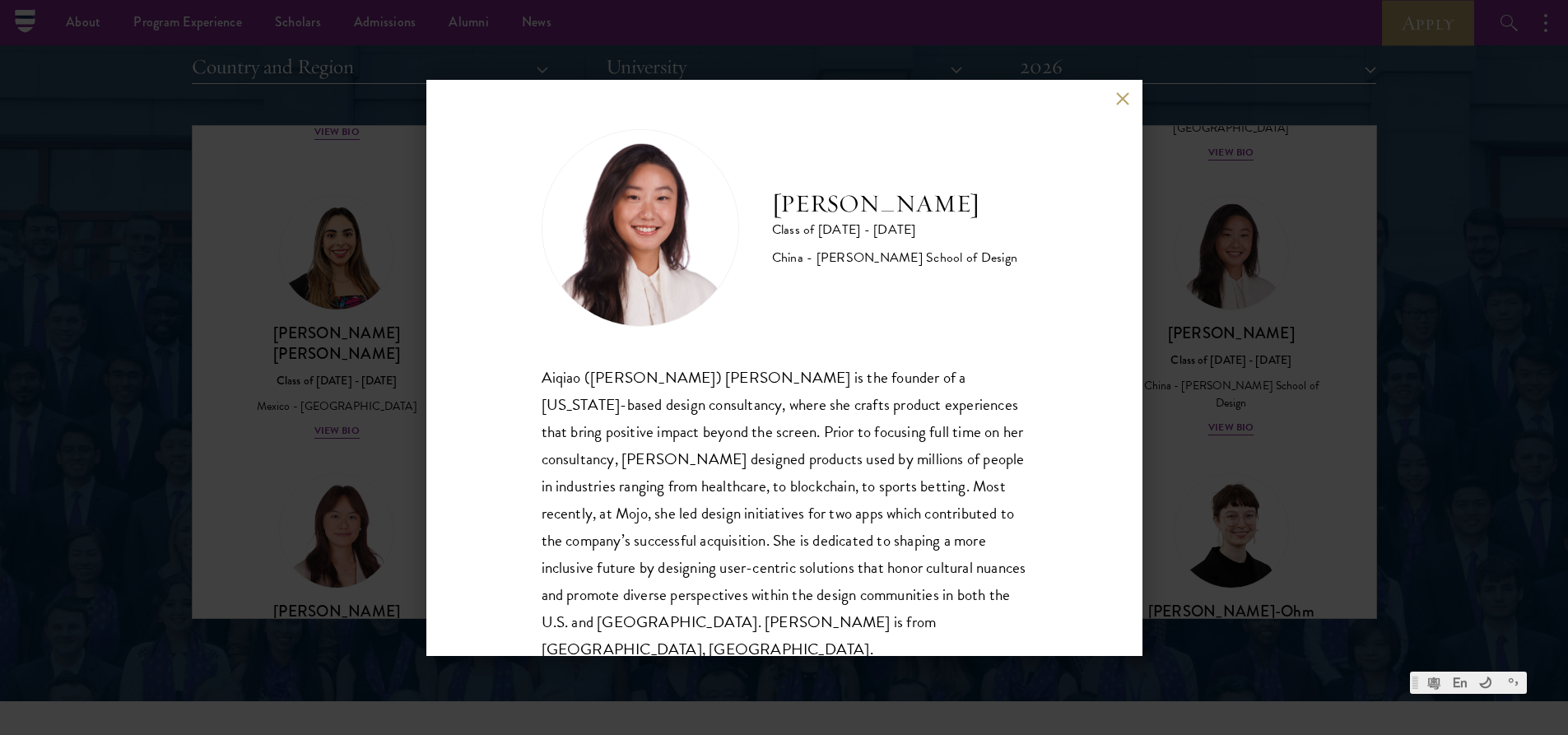
click at [1121, 95] on button at bounding box center [1123, 99] width 14 height 14
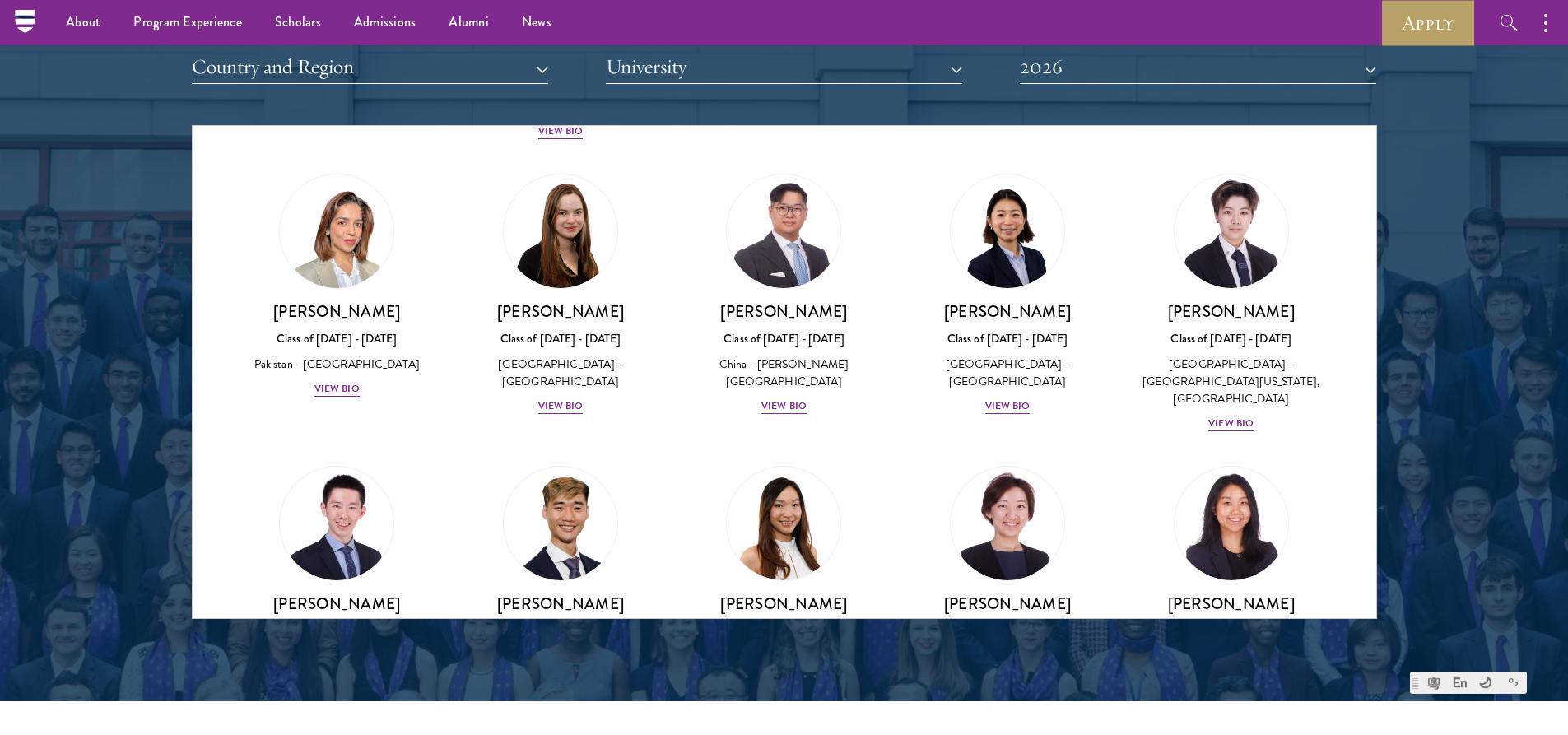
scroll to position [4152, 0]
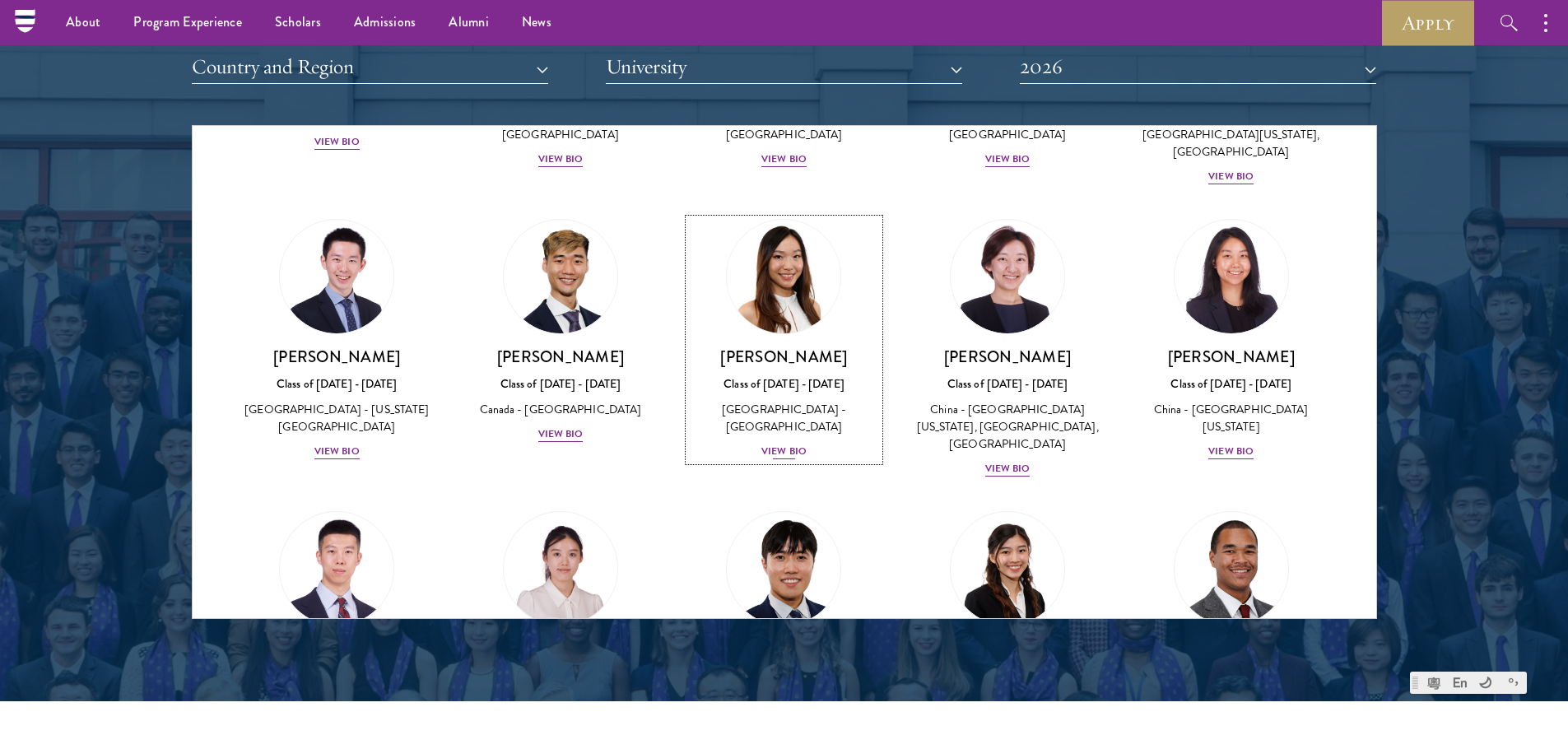
click at [794, 444] on div "View Bio" at bounding box center [784, 451] width 45 height 15
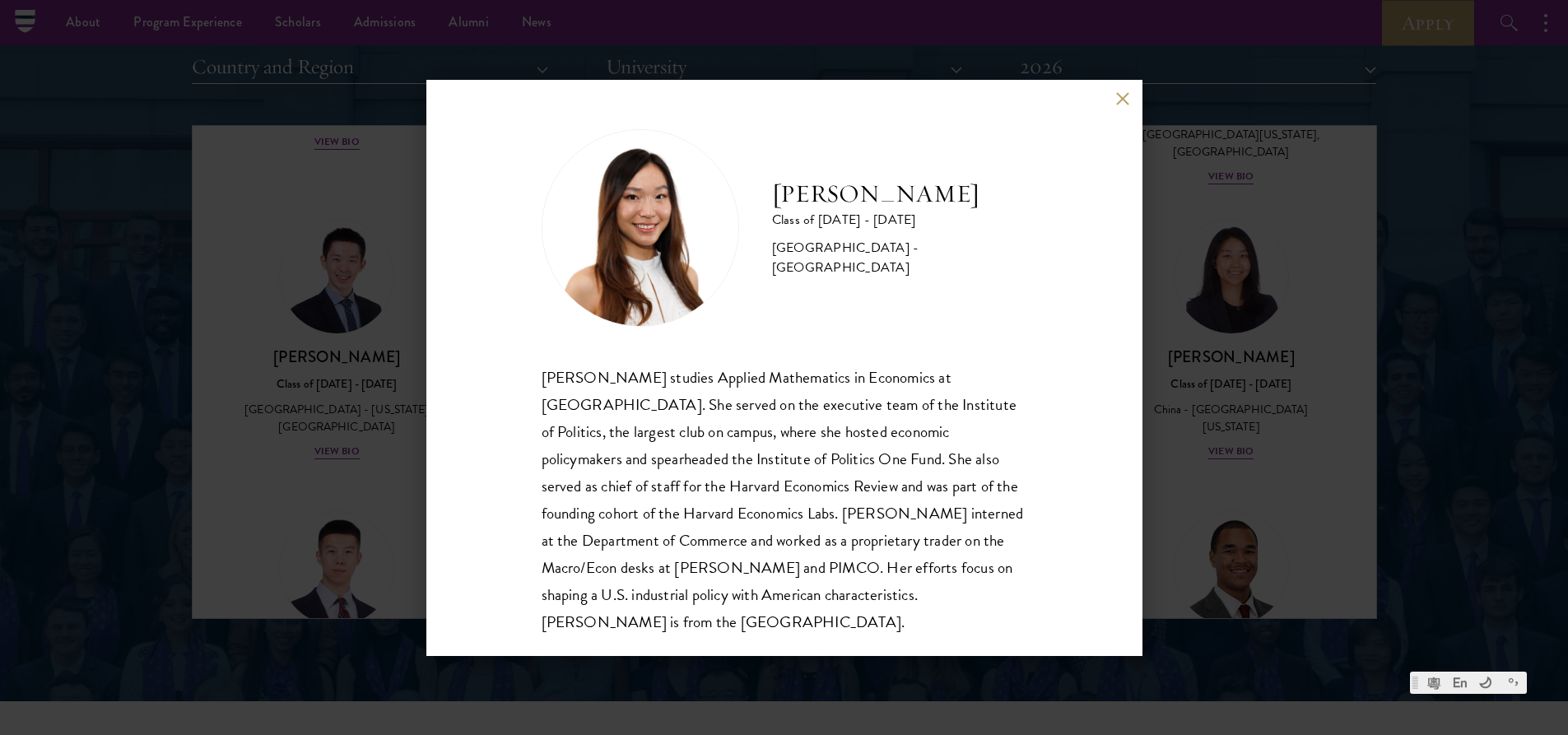
click at [1122, 104] on button at bounding box center [1123, 99] width 14 height 14
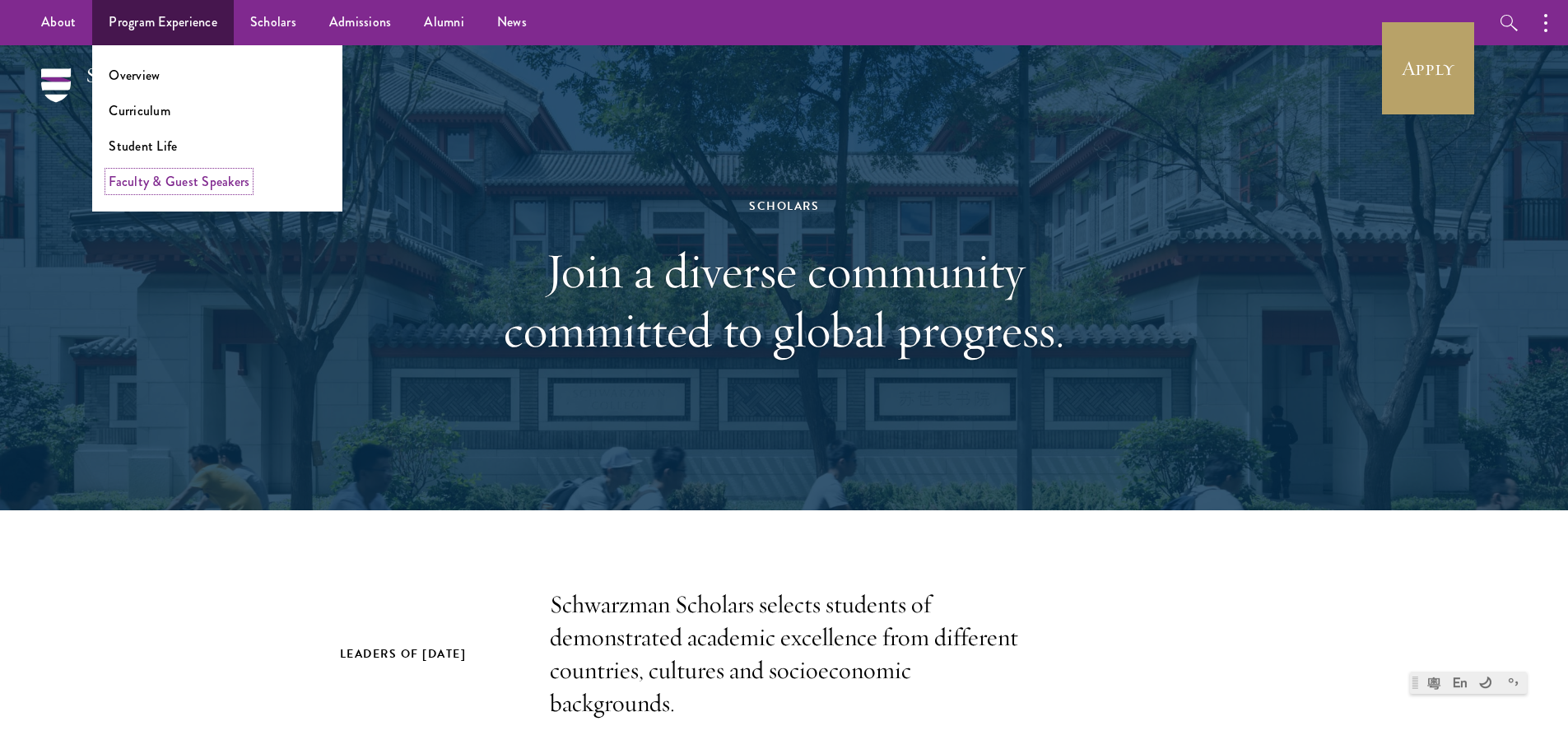
click at [169, 177] on link "Faculty & Guest Speakers" at bounding box center [179, 181] width 141 height 19
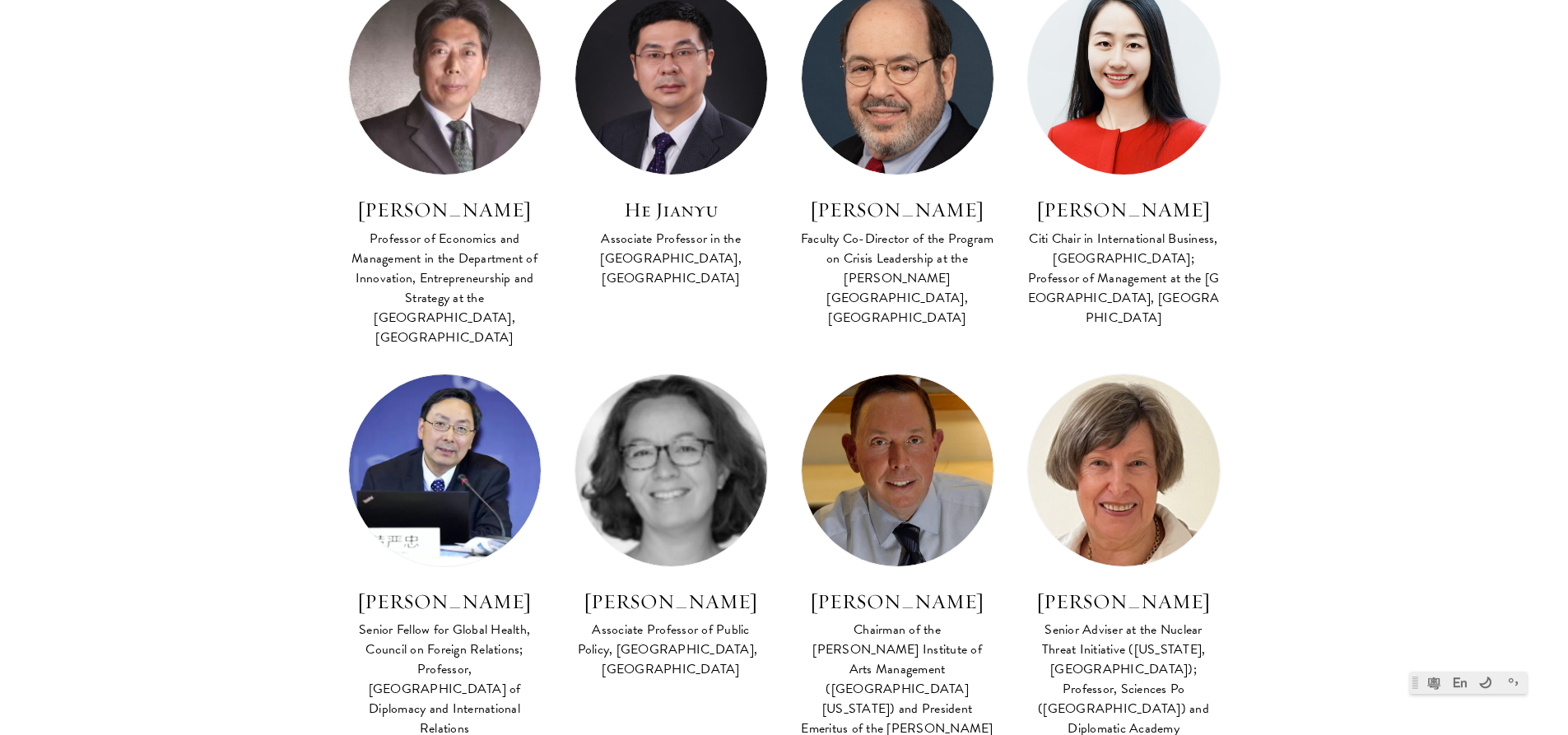
scroll to position [2139, 0]
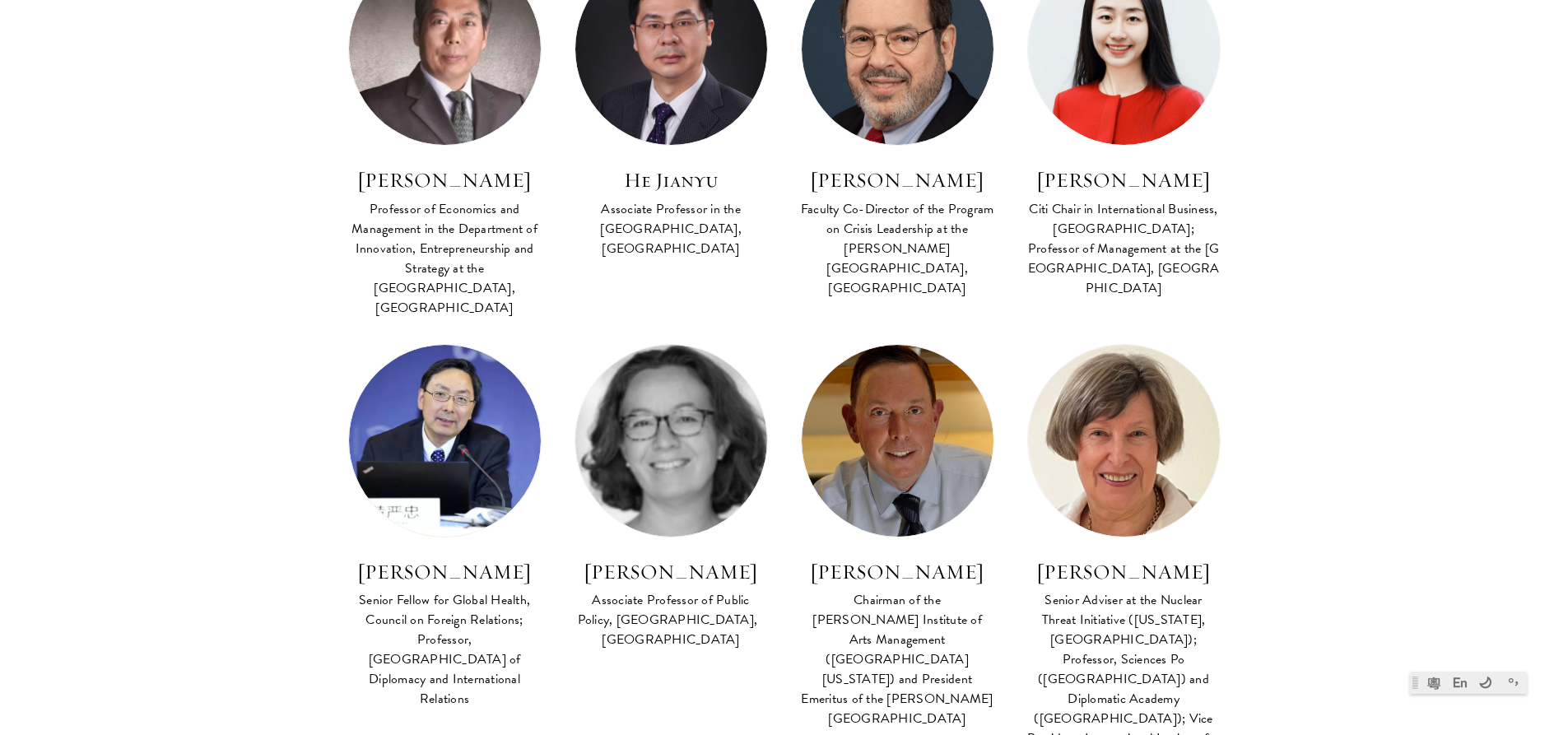
drag, startPoint x: 1565, startPoint y: 201, endPoint x: 1574, endPoint y: 227, distance: 27.5
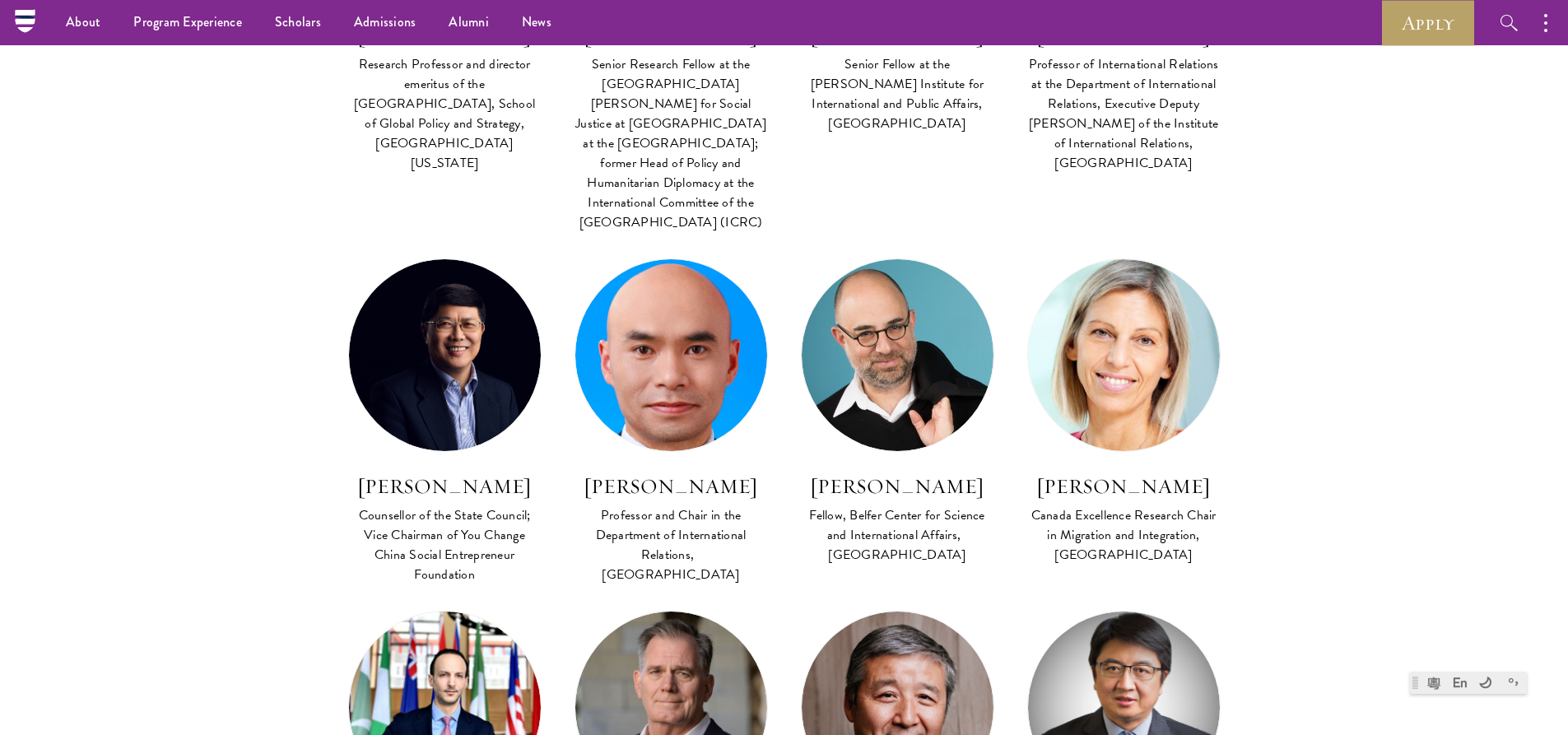
scroll to position [4956, 0]
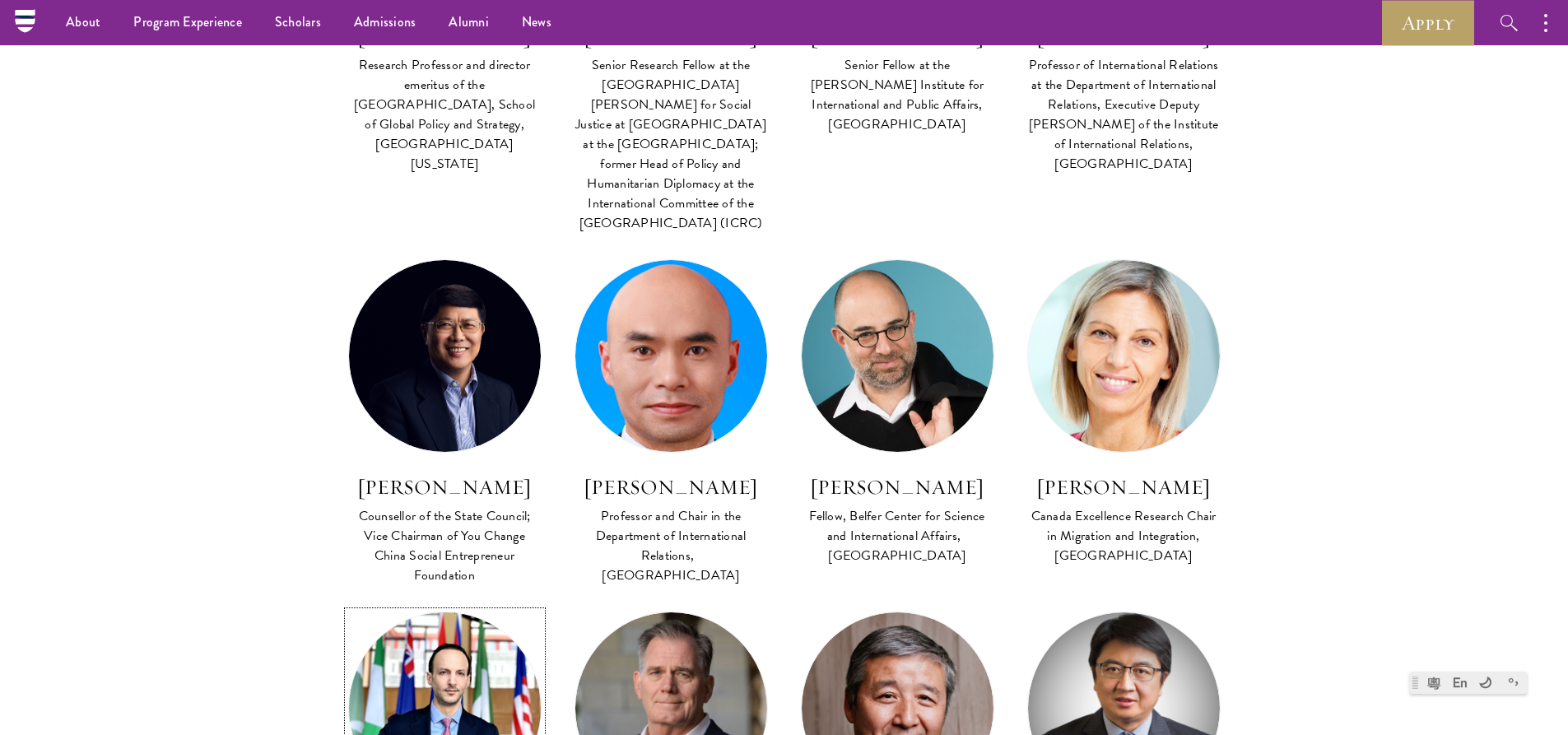
click at [444, 602] on img at bounding box center [444, 707] width 210 height 210
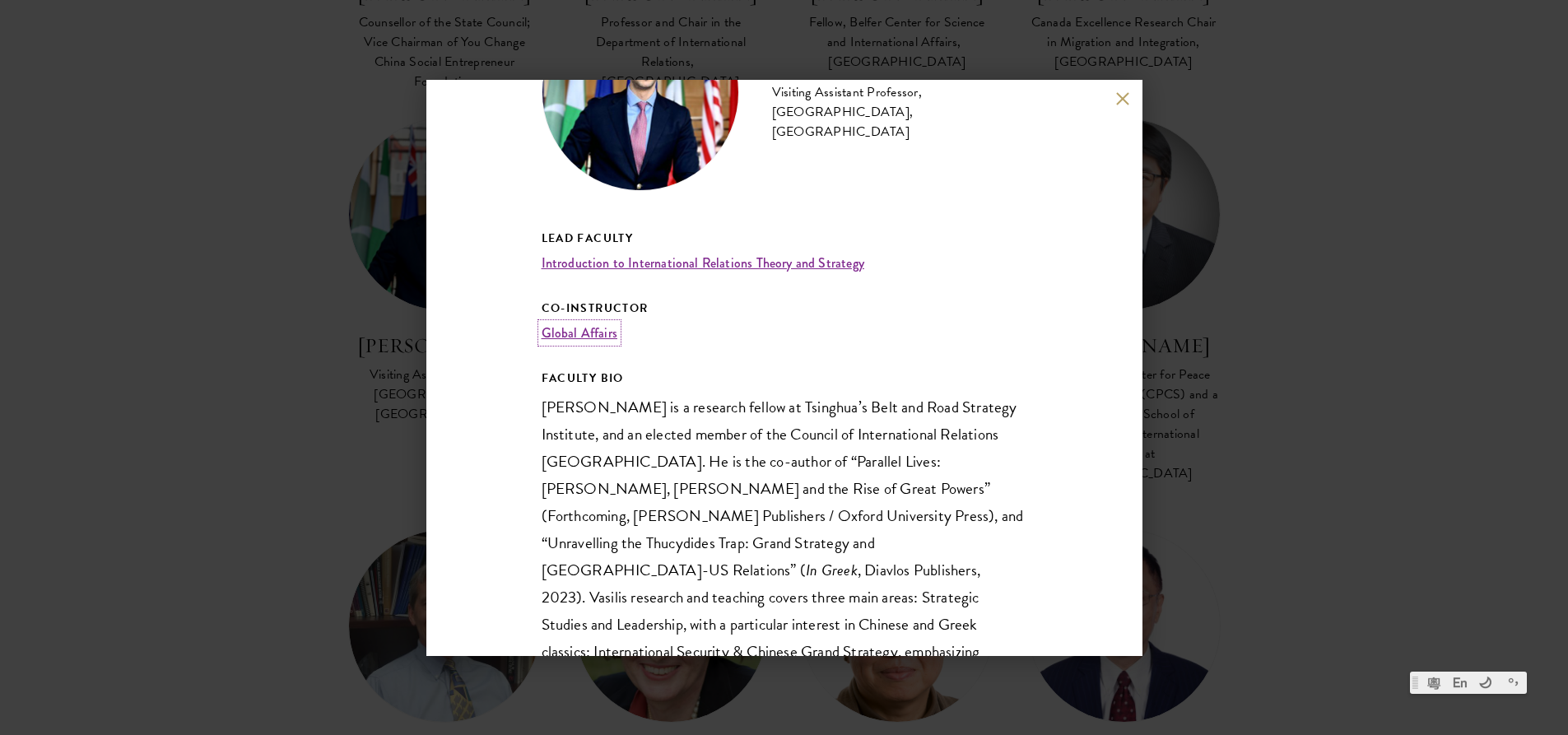
scroll to position [329, 0]
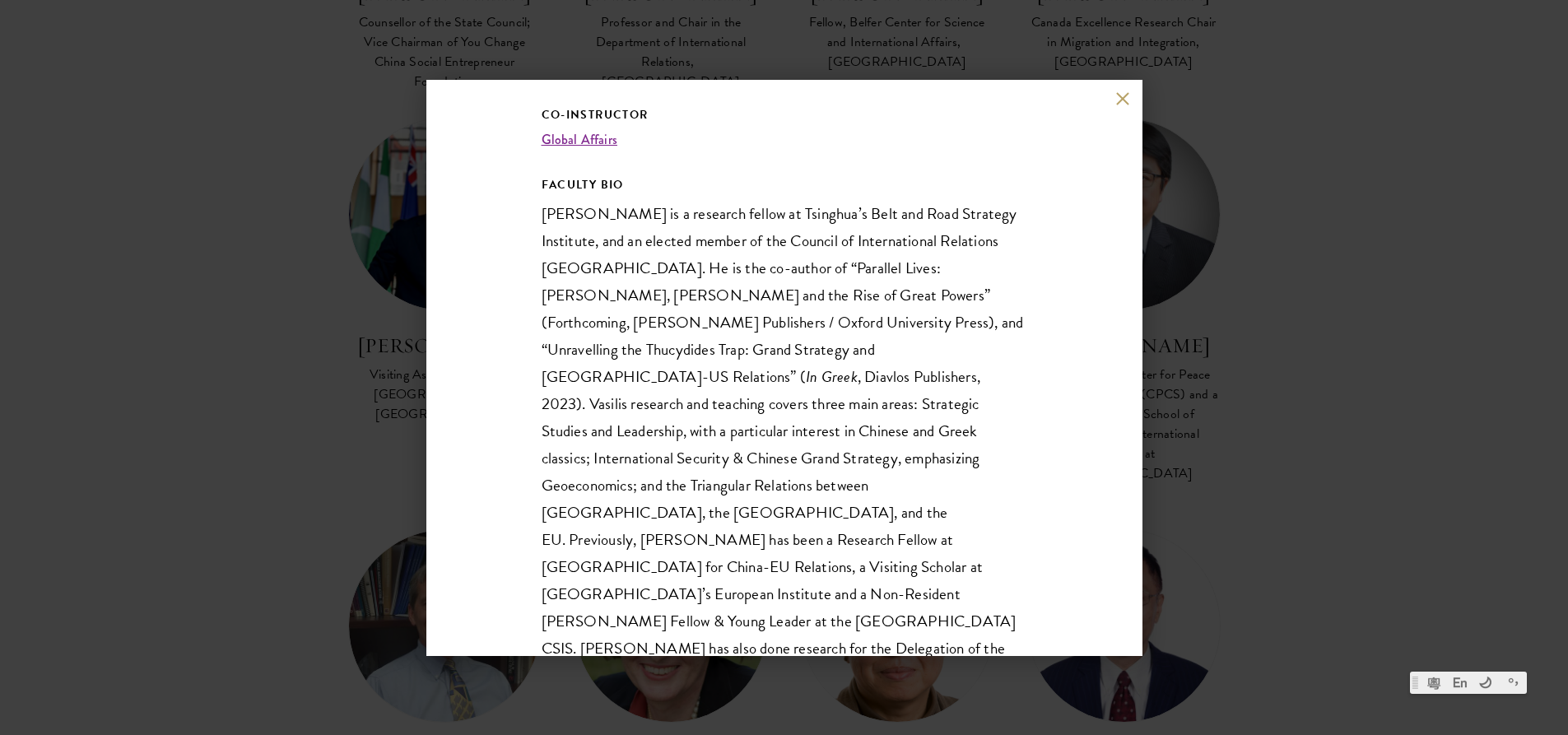
click at [724, 202] on p "Vasilis Trigkas is a research fellow at Tsinghua’s Belt and Road Strategy Insti…" at bounding box center [785, 621] width 486 height 842
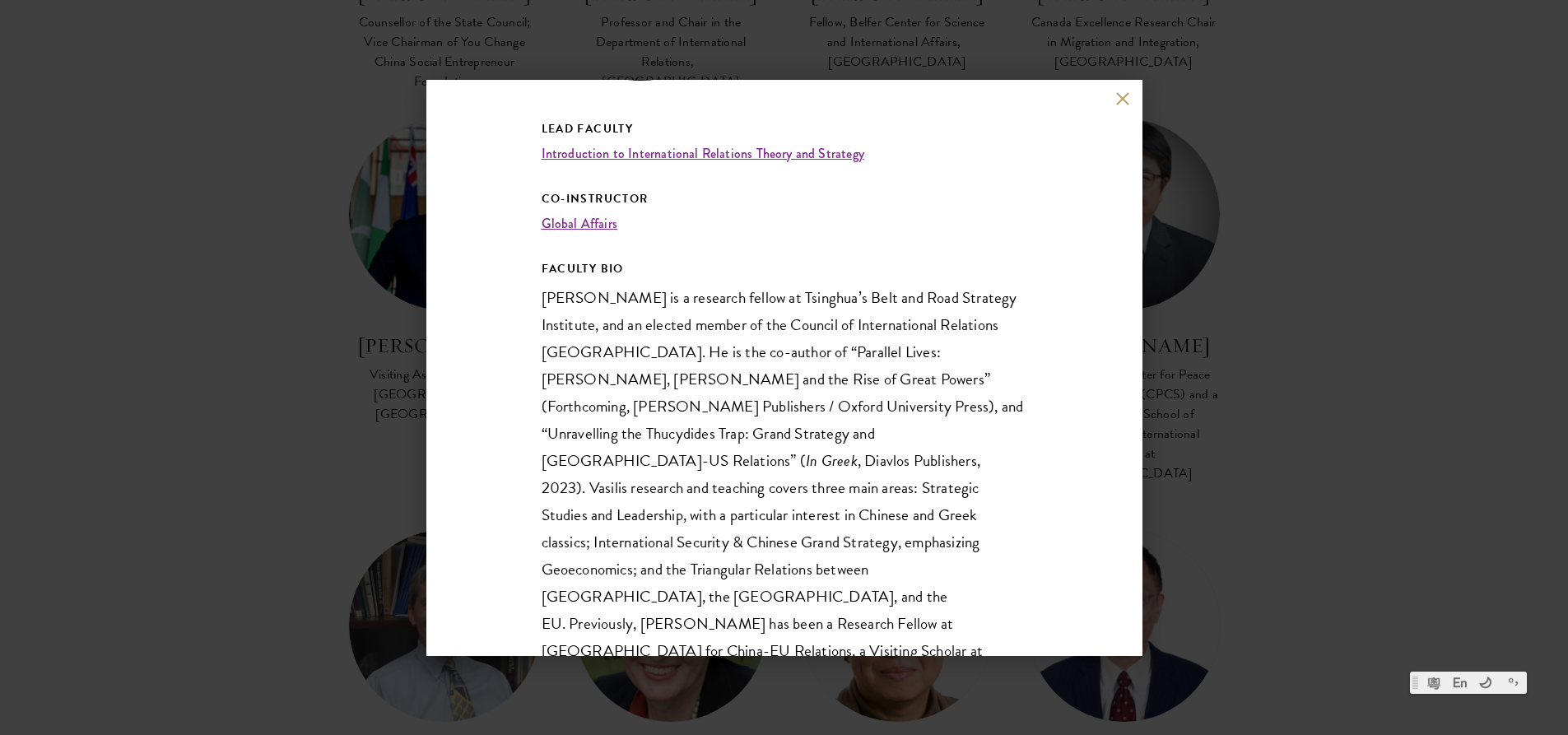
scroll to position [0, 0]
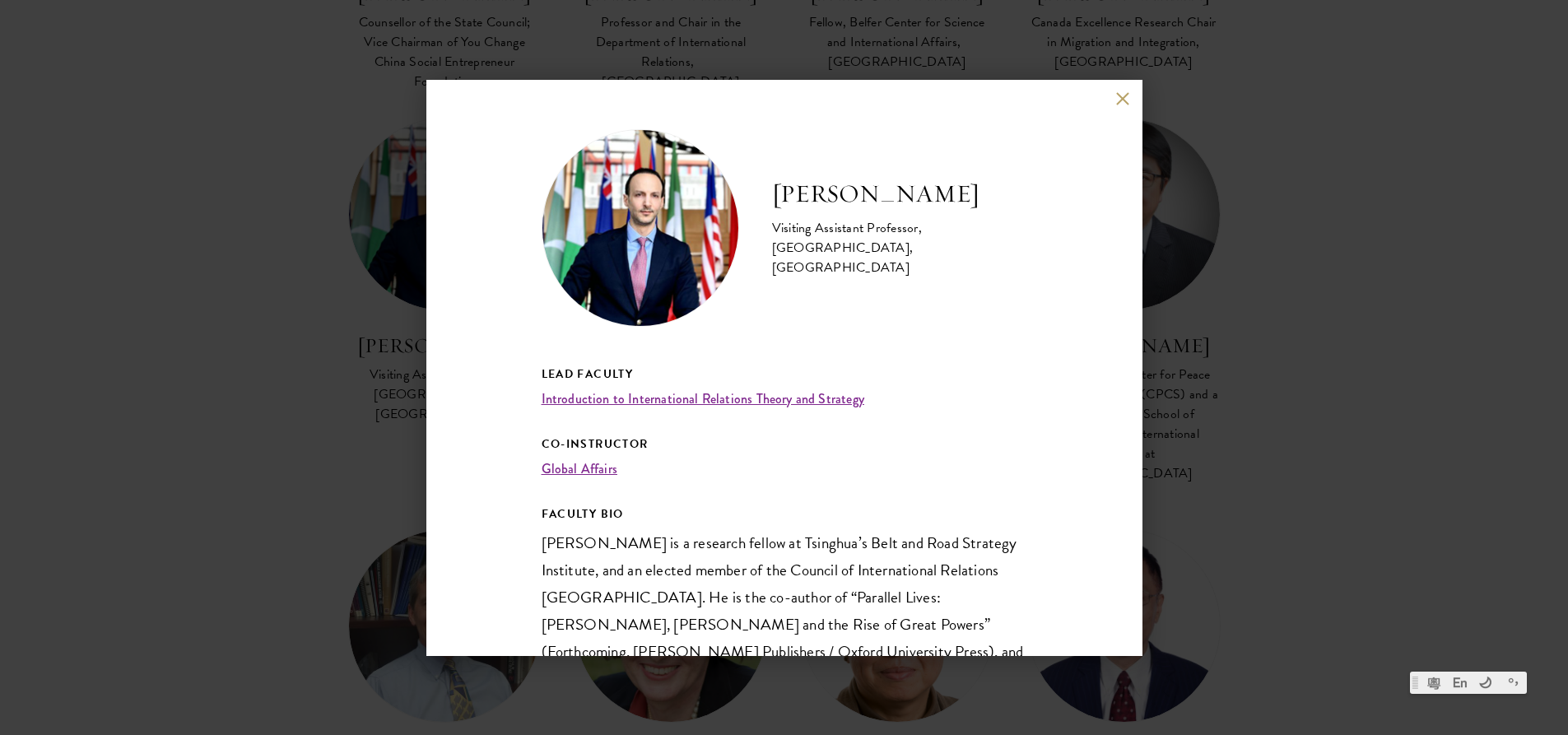
click at [1119, 104] on div "Vasilis Trigkas Visiting Assistant Professor, Schwarzman College, Tsinghua Univ…" at bounding box center [784, 368] width 716 height 576
click at [1122, 96] on button at bounding box center [1123, 99] width 14 height 14
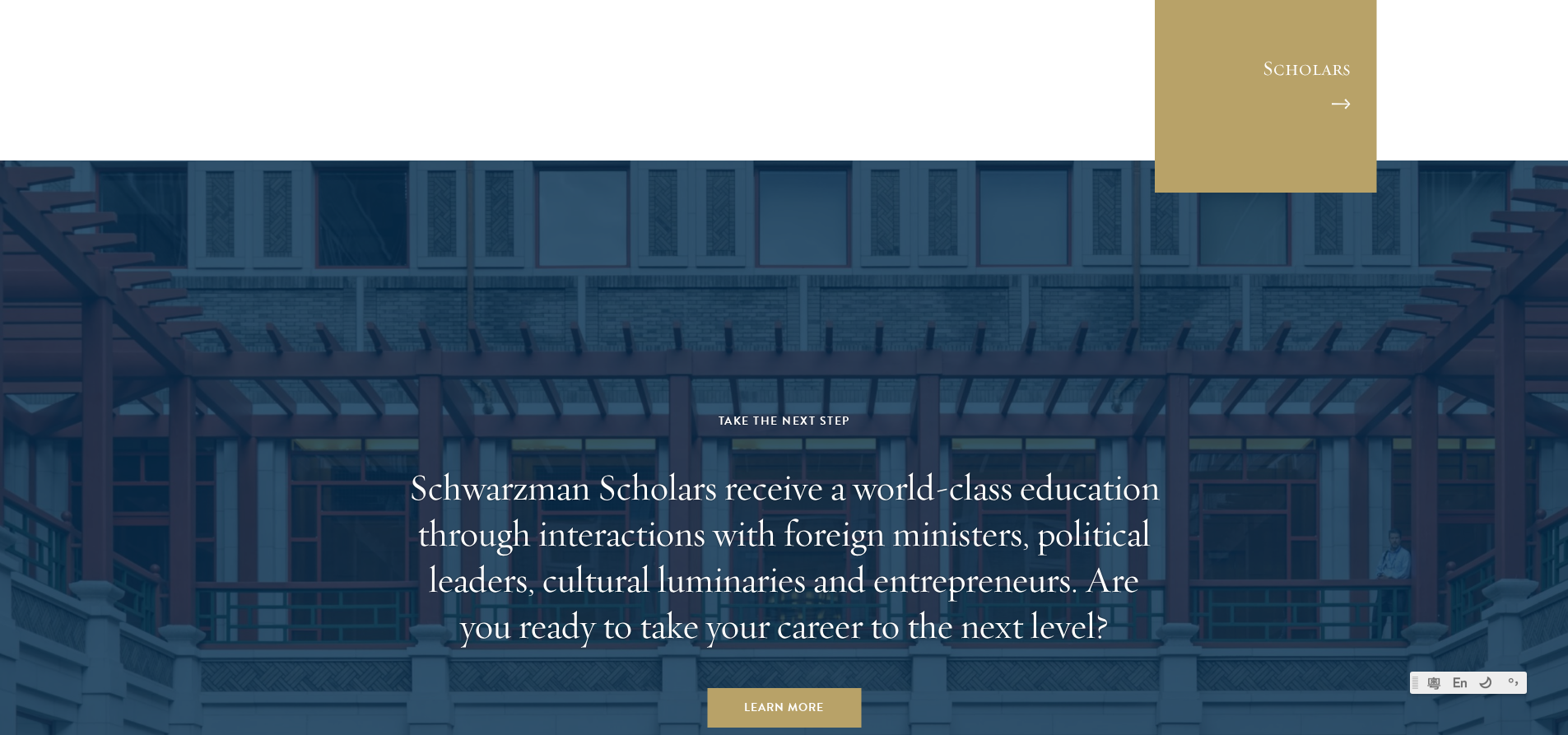
scroll to position [8483, 0]
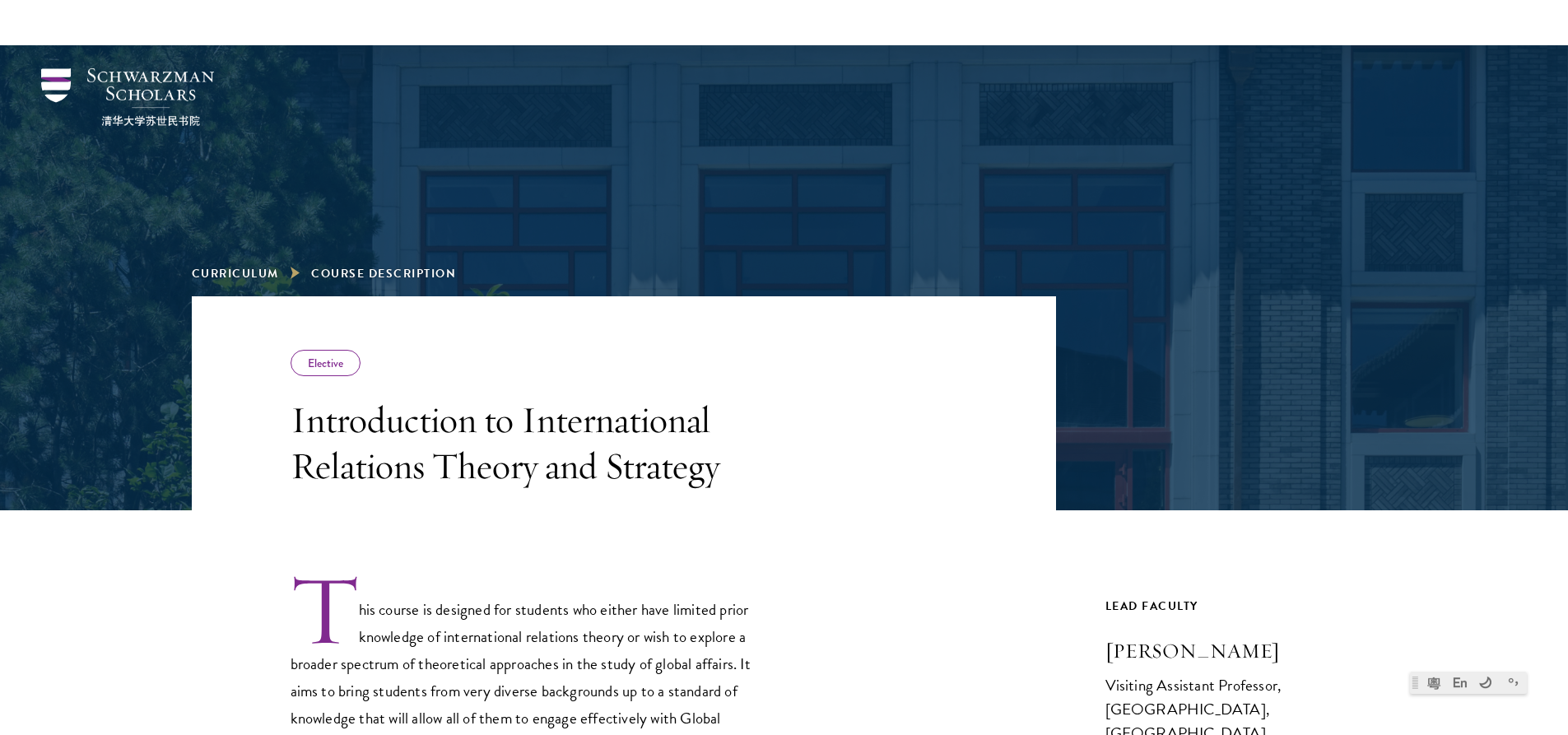
scroll to position [247, 0]
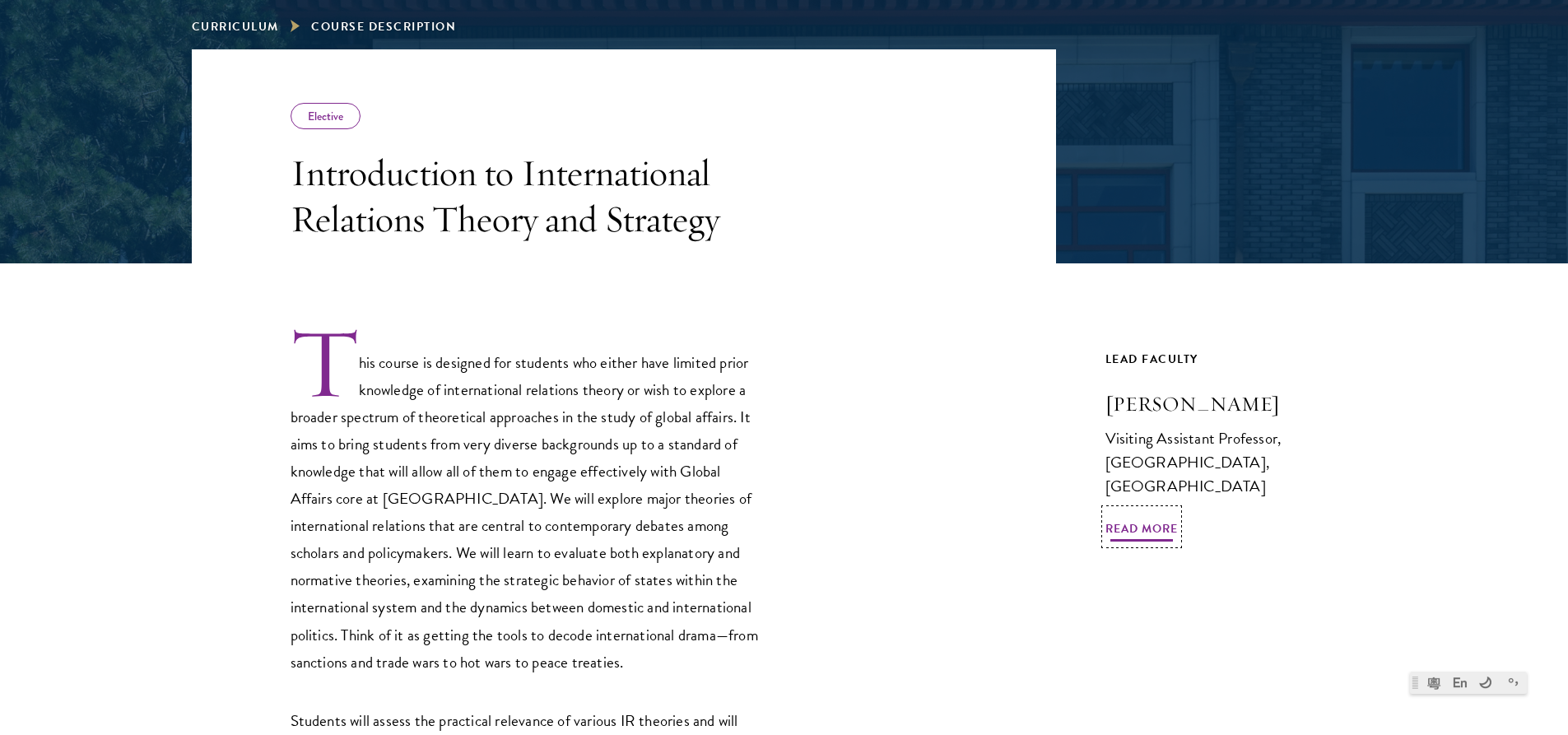
click at [1129, 519] on span "Read More" at bounding box center [1141, 531] width 72 height 26
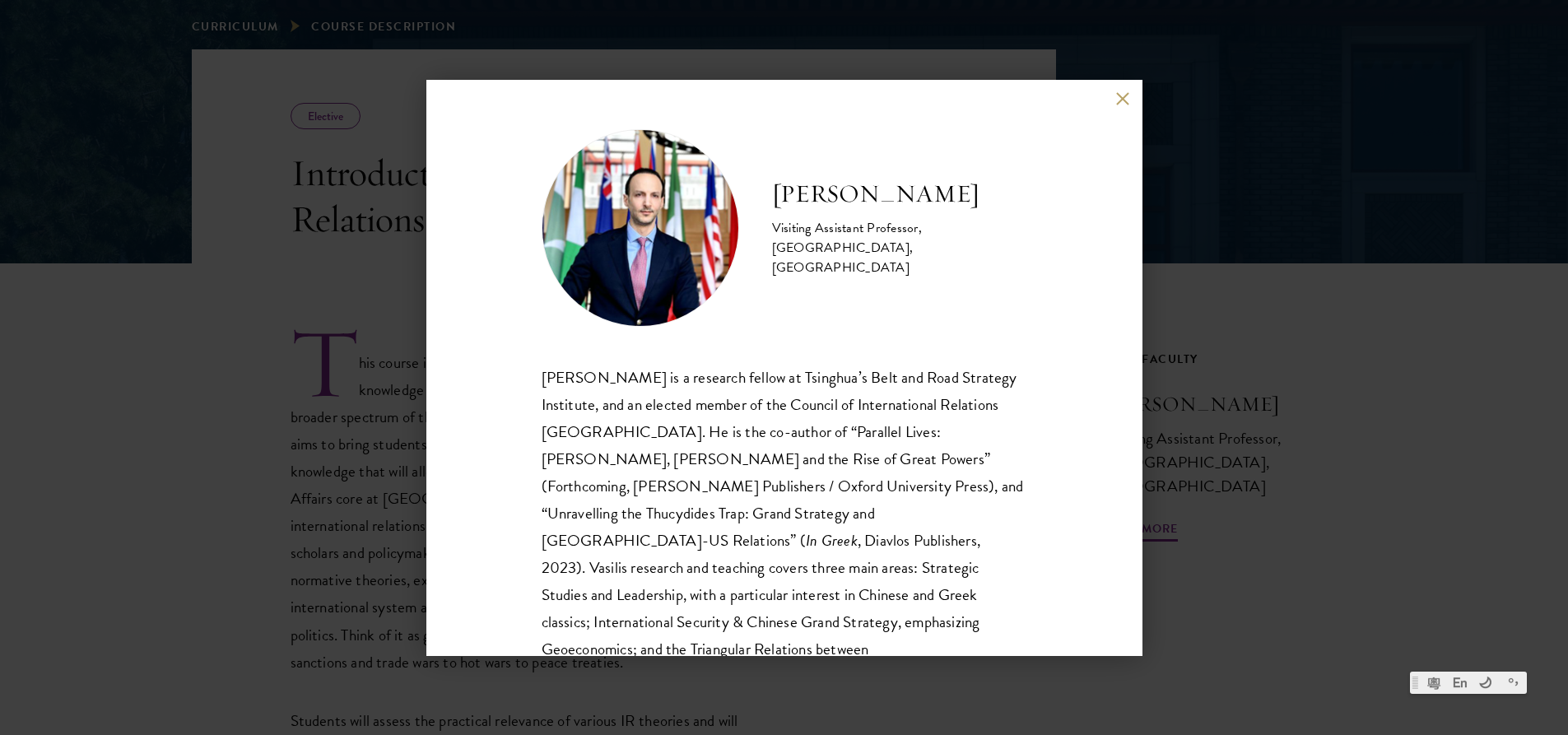
click at [1120, 106] on button at bounding box center [1123, 99] width 14 height 14
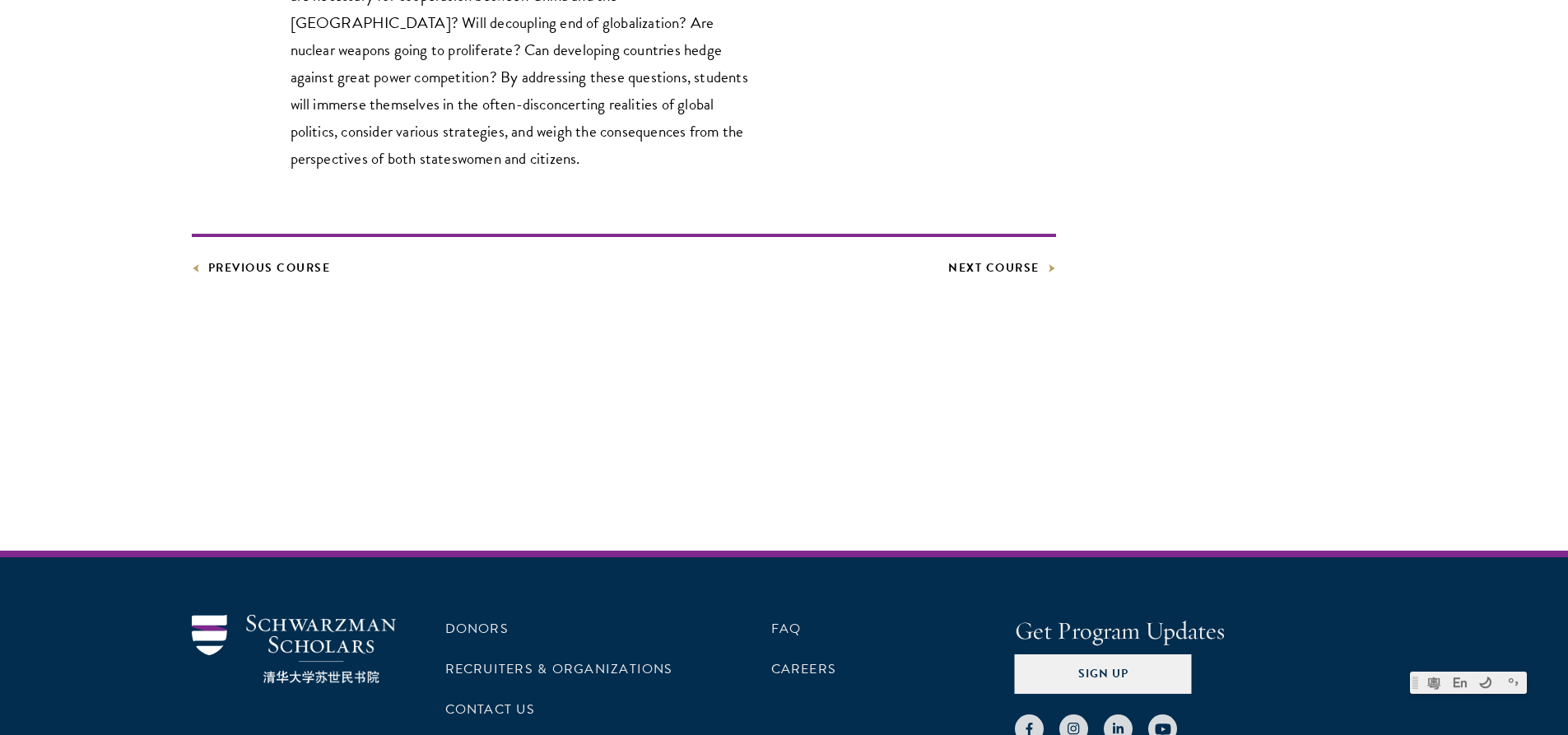
scroll to position [1151, 0]
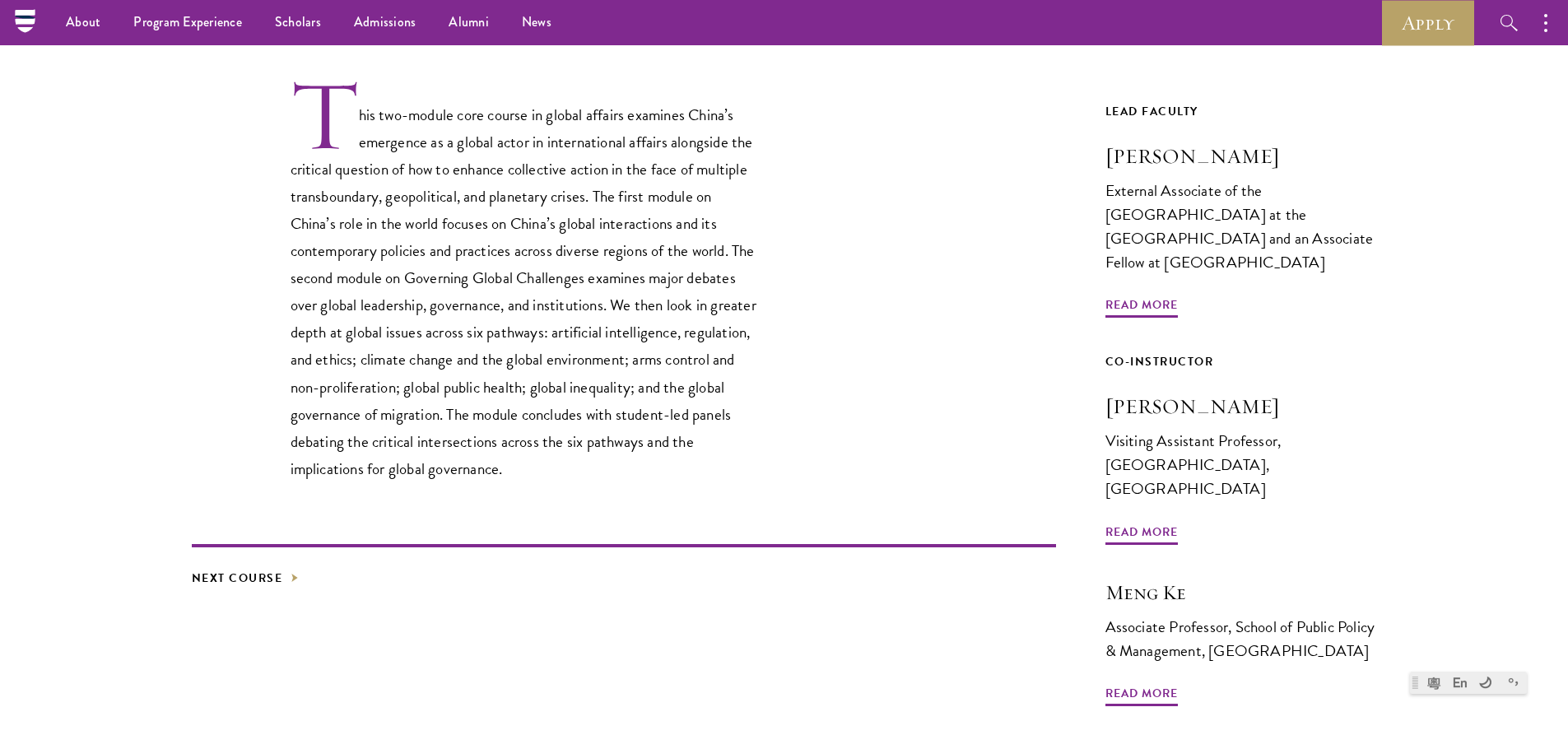
scroll to position [494, 0]
click at [1111, 296] on span "Read More" at bounding box center [1141, 308] width 72 height 26
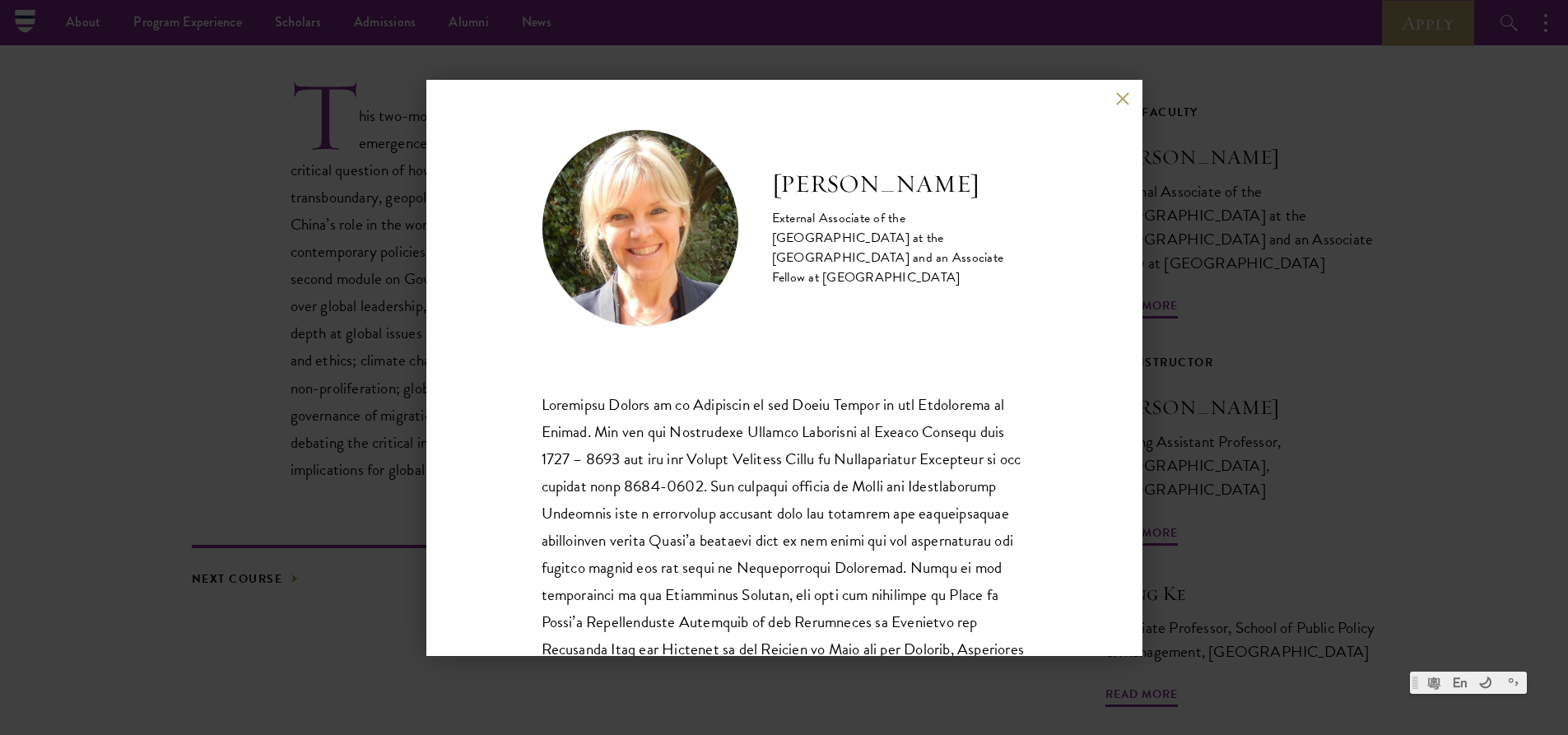
click at [1298, 296] on div "Katherine Morton External Associate of the China Centre at the University of Ox…" at bounding box center [784, 367] width 1568 height 735
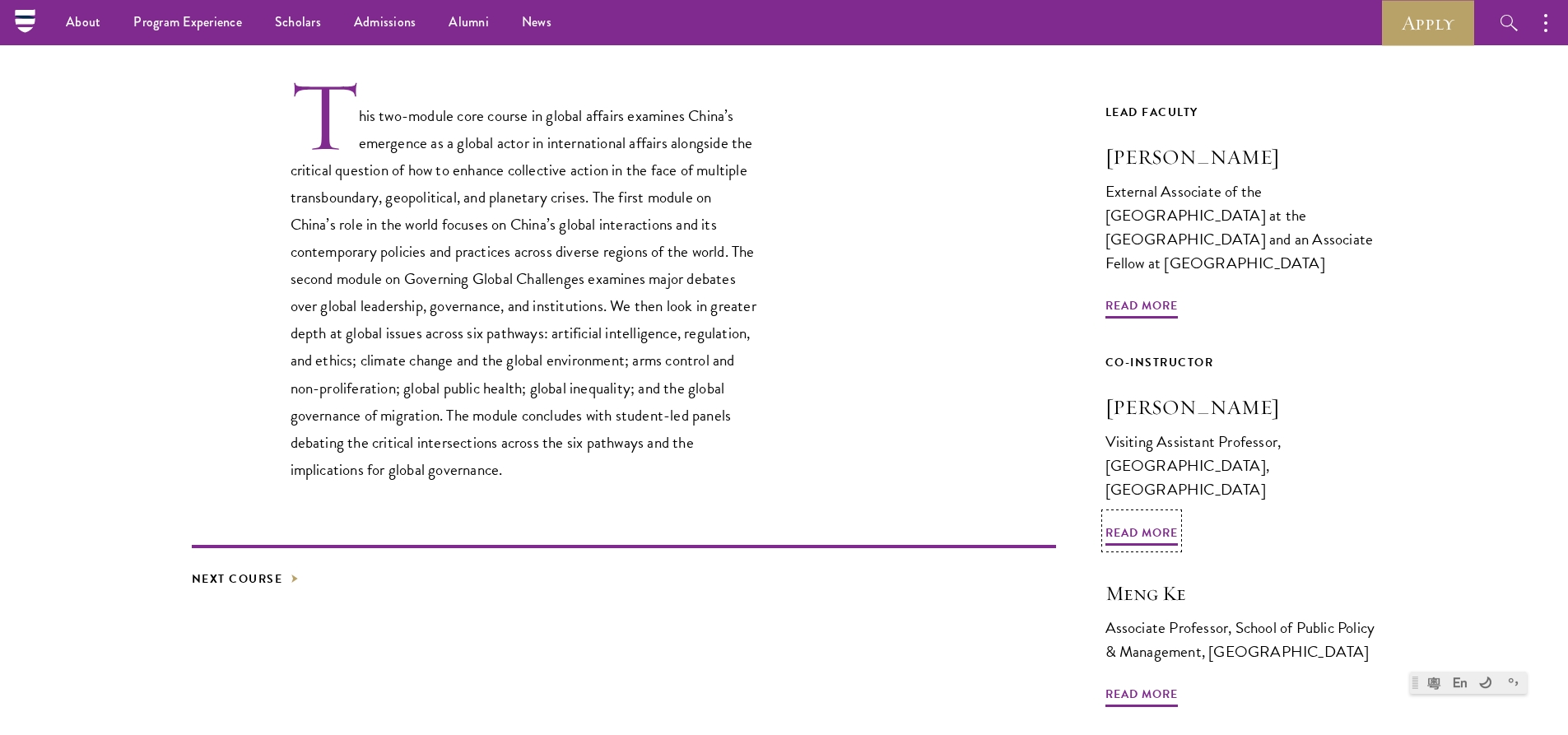
click at [1152, 471] on link "Co-Instructor Vasilis Trigkas Visiting Assistant Professor, Schwarzman College,…" at bounding box center [1241, 442] width 272 height 181
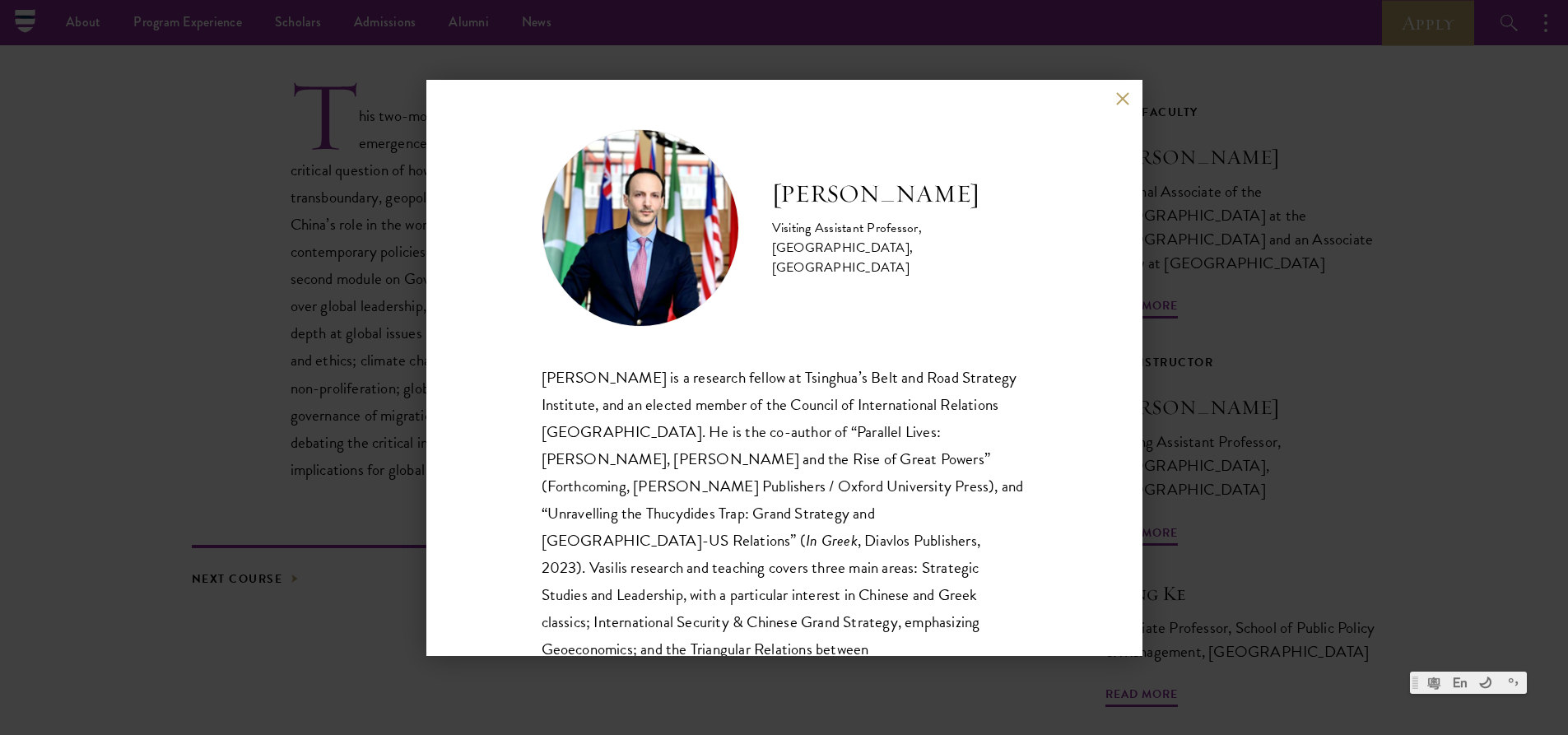
click at [1294, 427] on div "Vasilis Trigkas Visiting Assistant Professor, Schwarzman College, Tsinghua Univ…" at bounding box center [784, 367] width 1568 height 735
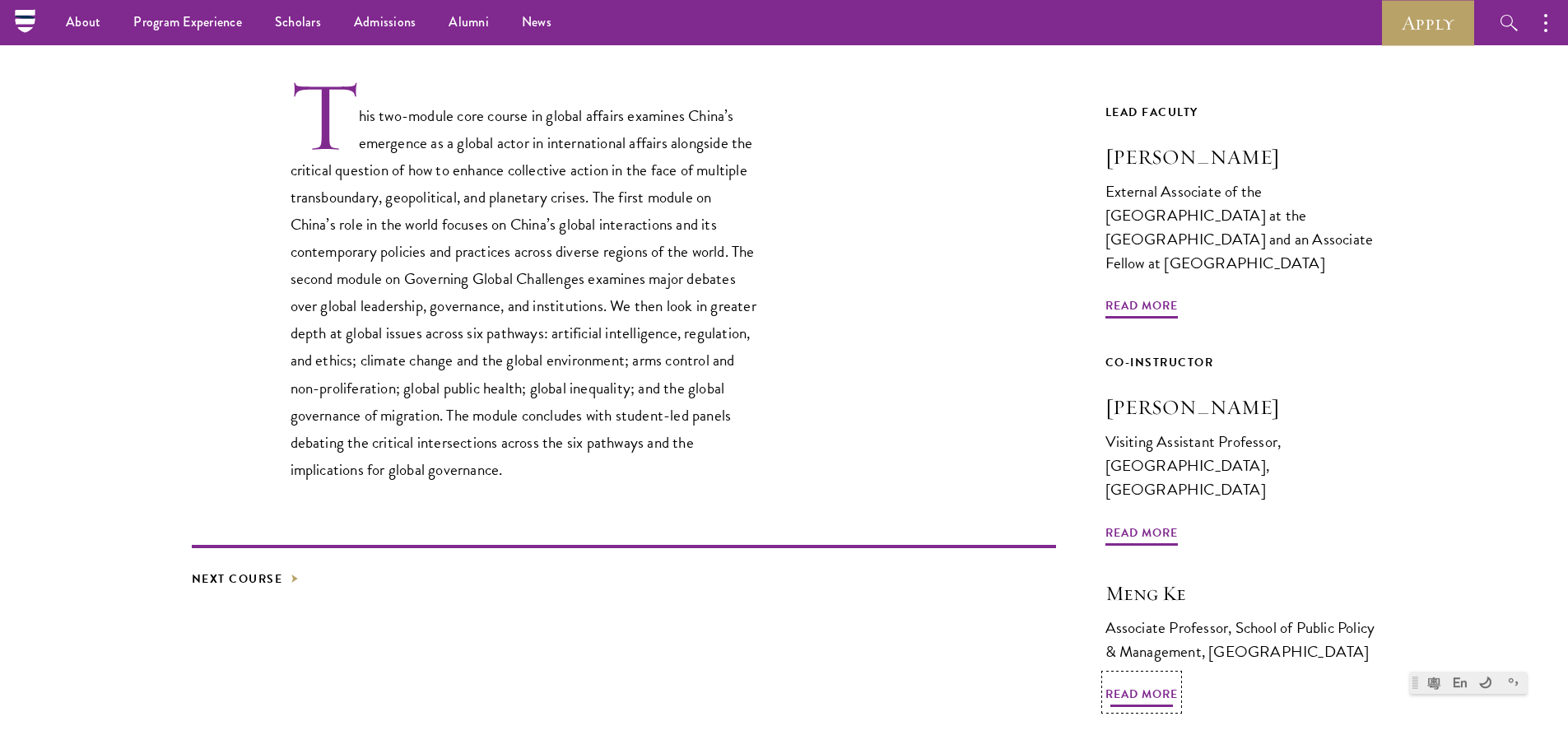
click at [1134, 684] on span "Read More" at bounding box center [1141, 697] width 72 height 26
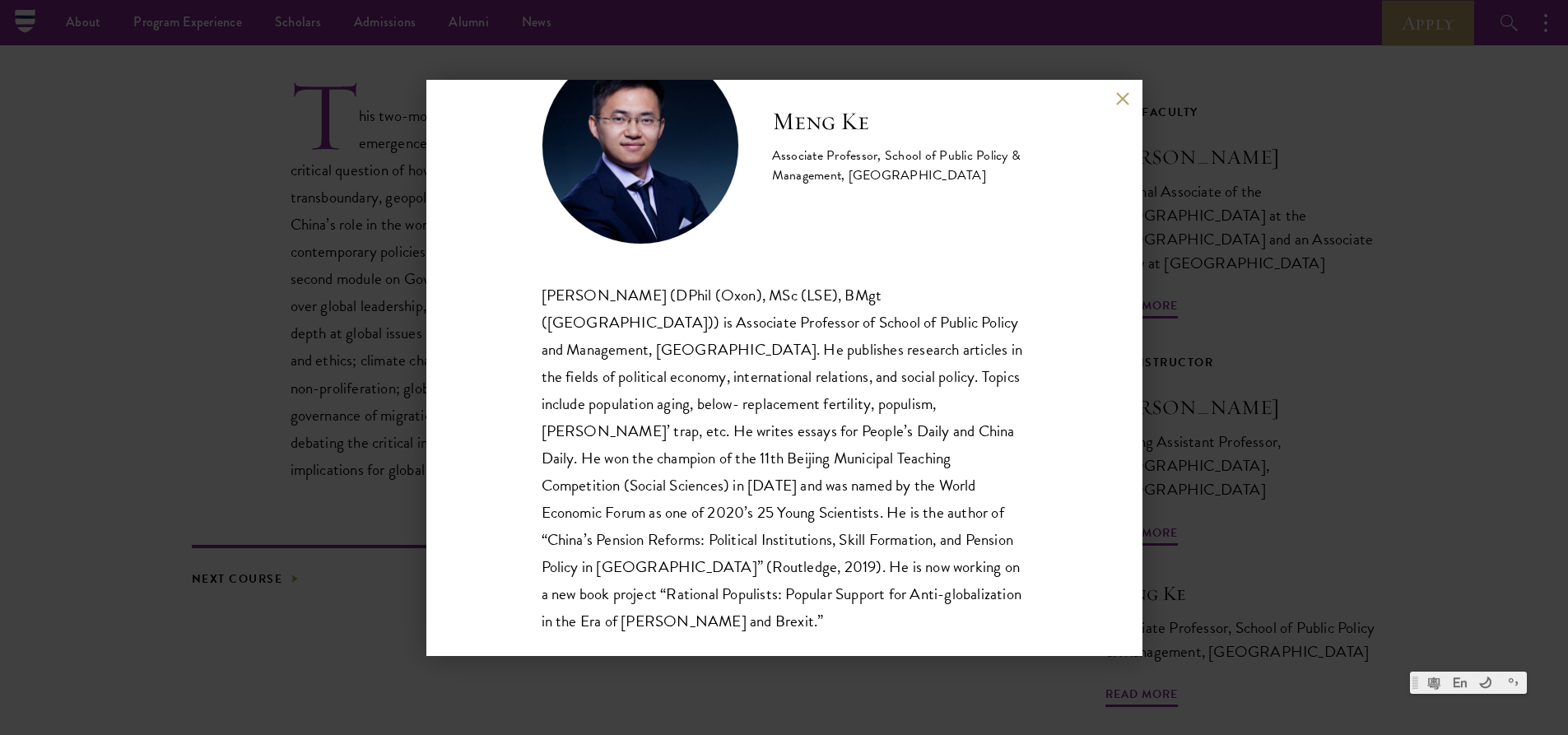
scroll to position [83, 0]
click at [1322, 196] on div "Meng Ke Associate Professor, School of Public Policy & Management, Tsinghua Uni…" at bounding box center [784, 367] width 1568 height 735
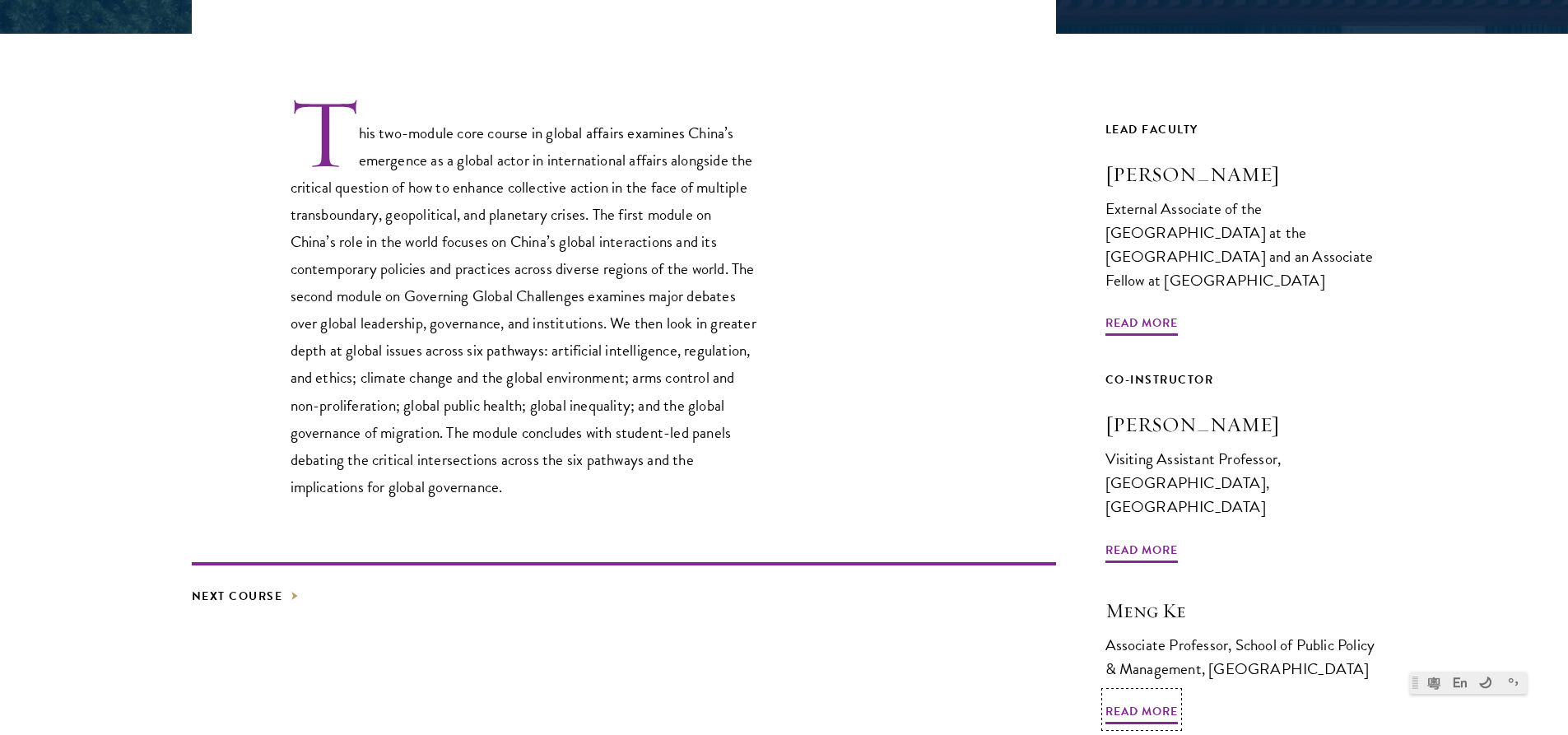
scroll to position [494, 0]
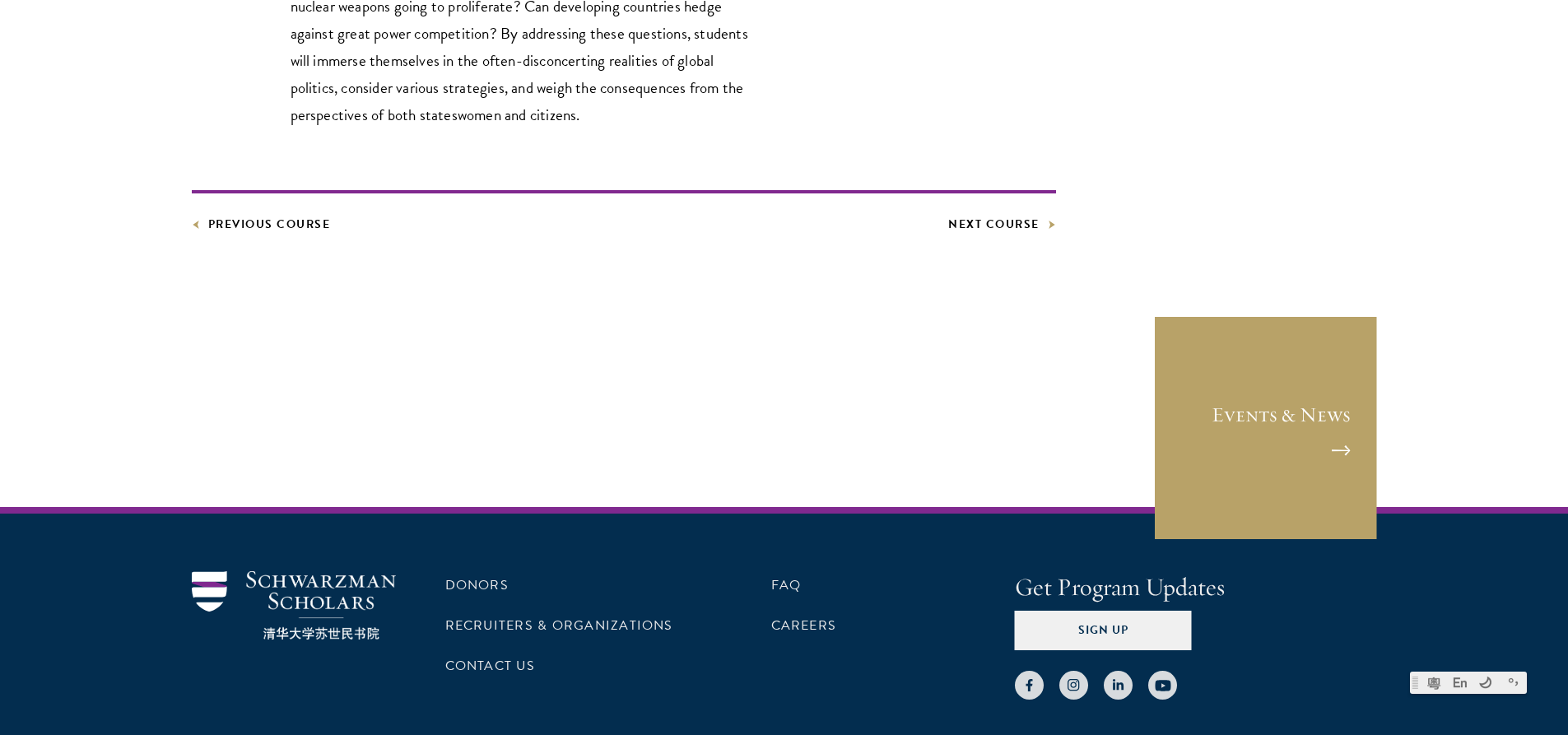
scroll to position [1151, 0]
